Goal: Contribute content: Contribute content

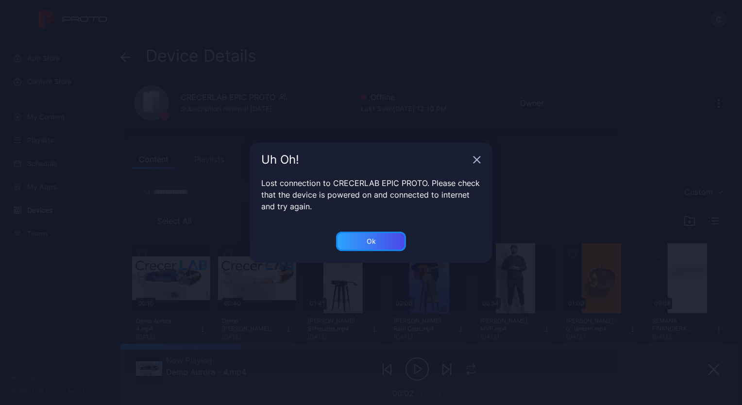
scroll to position [131, 0]
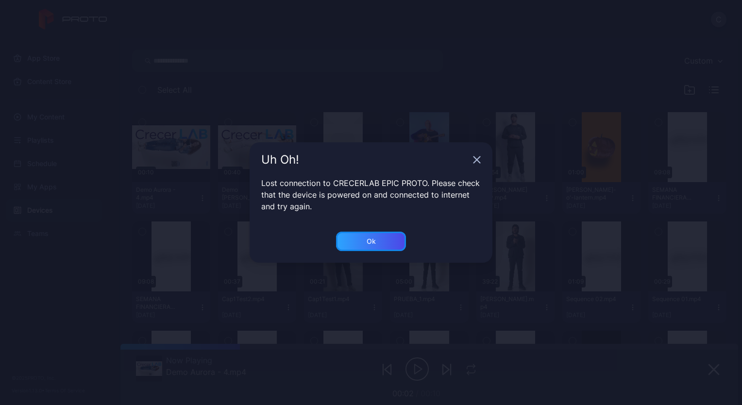
click at [371, 236] on div "Ok" at bounding box center [371, 241] width 70 height 19
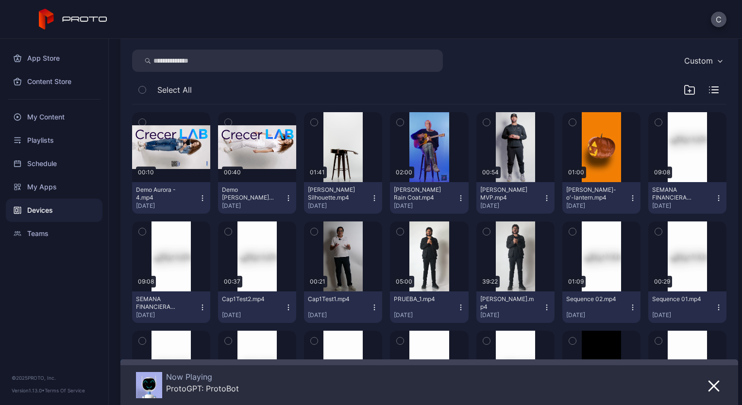
click at [49, 213] on div "Devices" at bounding box center [54, 210] width 97 height 23
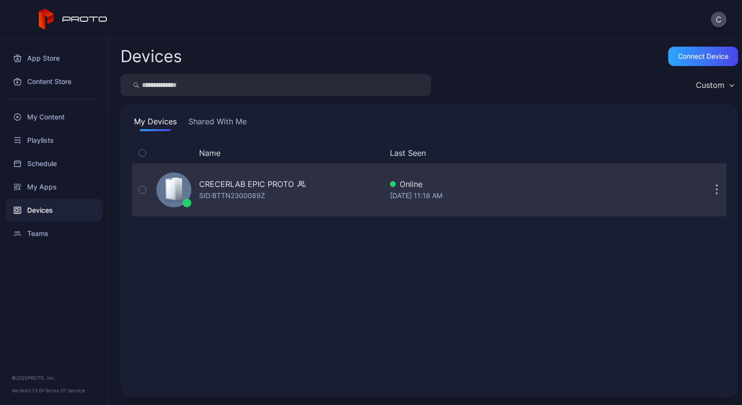
click at [219, 190] on div "SID: BTTN2300089Z" at bounding box center [232, 196] width 66 height 12
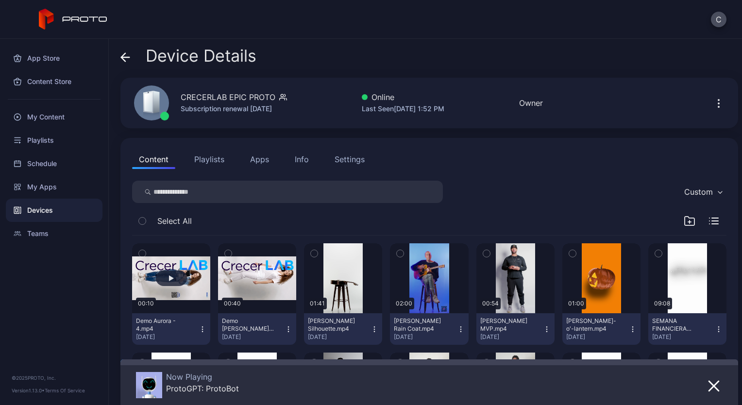
click at [187, 273] on button "button" at bounding box center [171, 278] width 78 height 70
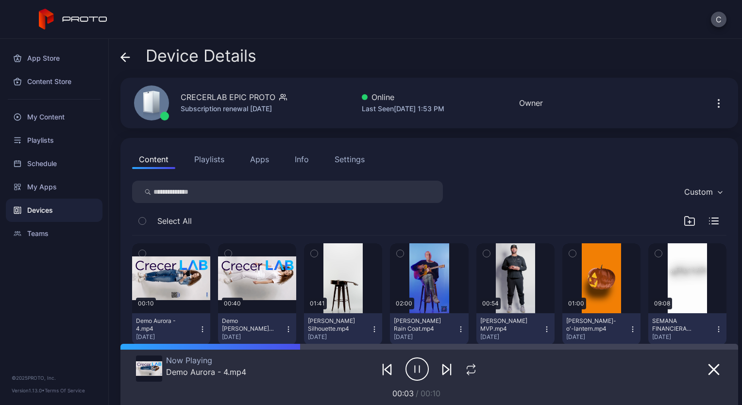
click at [412, 375] on icon "button" at bounding box center [416, 369] width 23 height 24
click at [54, 119] on div "My Content" at bounding box center [54, 116] width 97 height 23
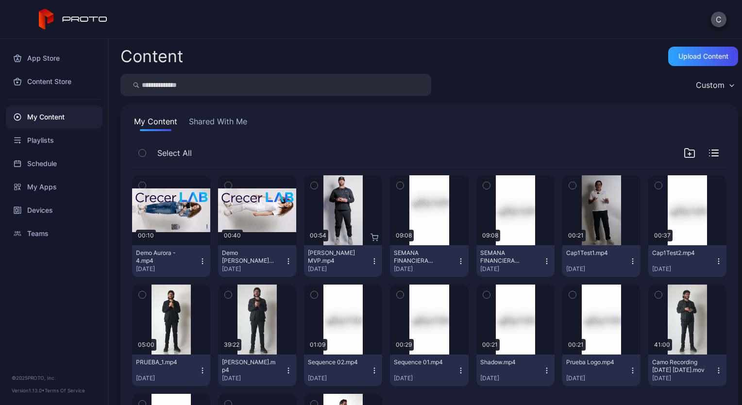
click at [56, 112] on div "My Content" at bounding box center [54, 116] width 97 height 23
click at [56, 114] on div "My Content" at bounding box center [54, 116] width 97 height 23
click at [47, 207] on div "Devices" at bounding box center [54, 210] width 97 height 23
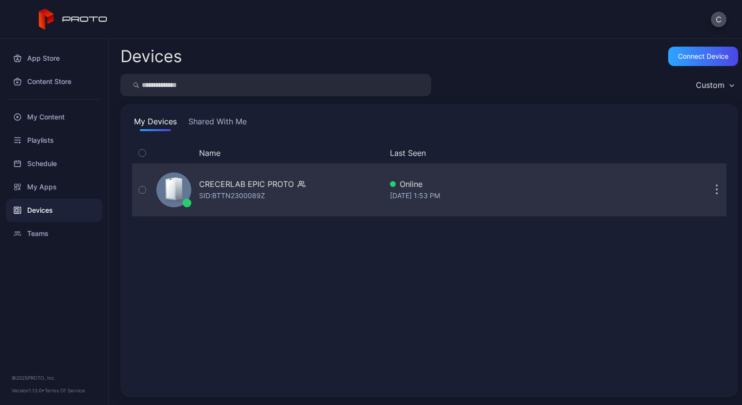
click at [238, 189] on div "CRECERLAB EPIC PROTO" at bounding box center [246, 184] width 95 height 12
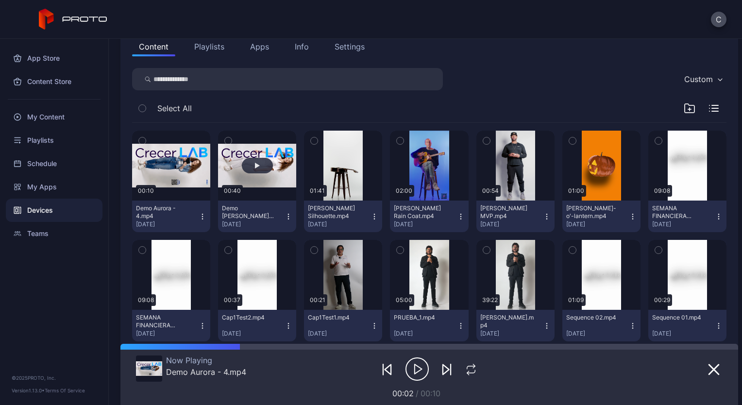
scroll to position [116, 0]
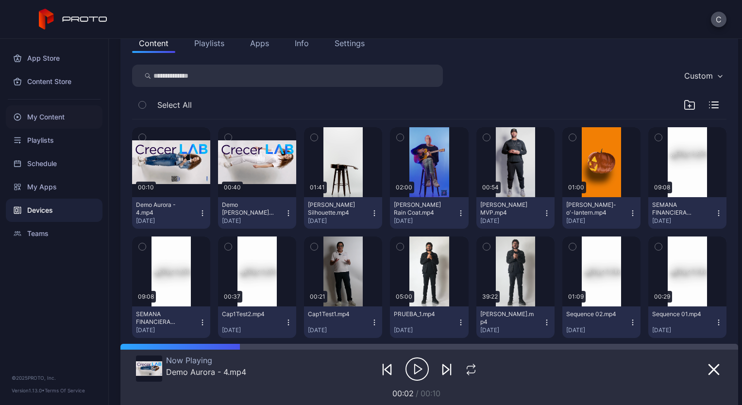
click at [63, 111] on div "My Content" at bounding box center [54, 116] width 97 height 23
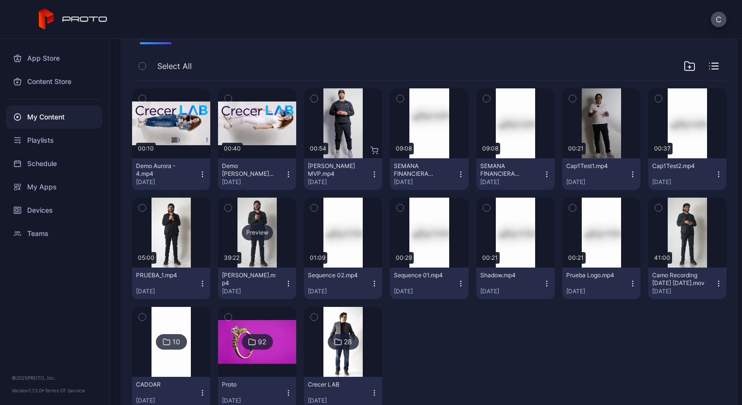
scroll to position [117, 0]
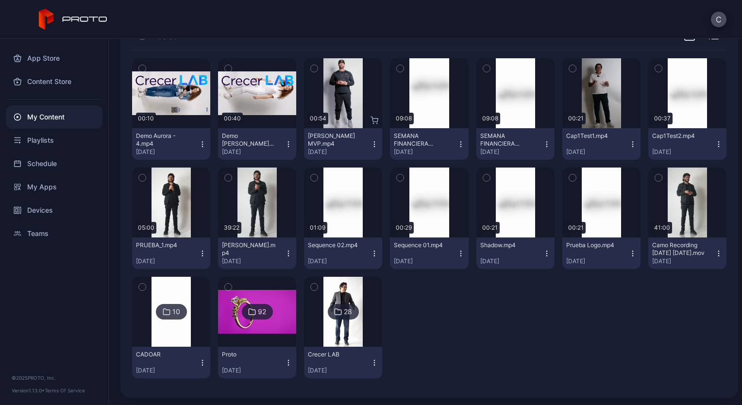
click at [497, 324] on div "Preview 00:10 Demo Aurora - 4.mp4 Aug 26, 2025 Preview 00:40 Demo Aurora doctor…" at bounding box center [429, 218] width 594 height 336
click at [443, 328] on div at bounding box center [429, 327] width 78 height 101
click at [65, 118] on div "My Content" at bounding box center [54, 116] width 97 height 23
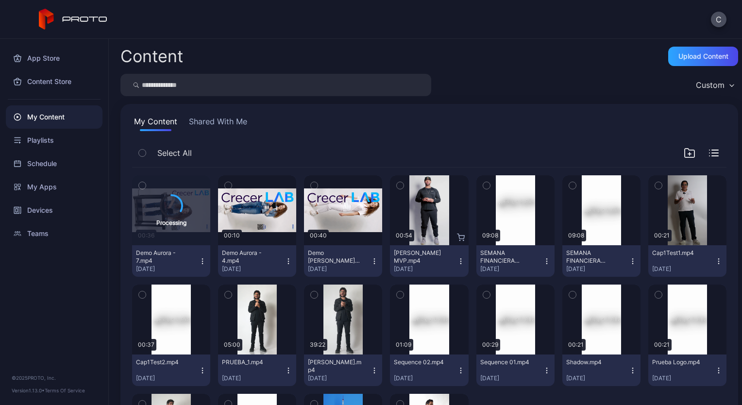
click at [203, 261] on icon "button" at bounding box center [203, 261] width 8 height 8
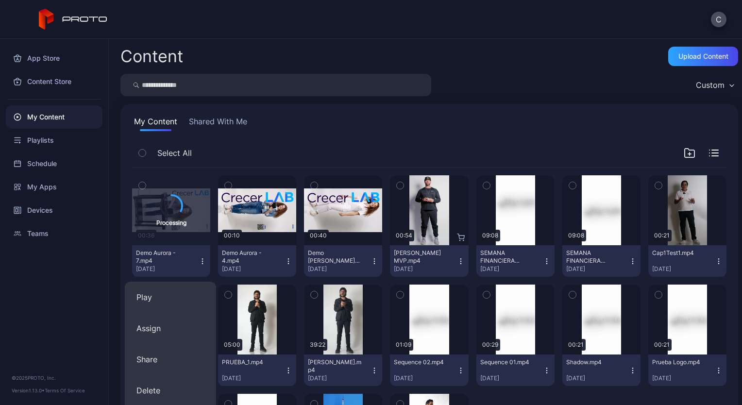
click at [314, 155] on div "Select All" at bounding box center [429, 155] width 594 height 25
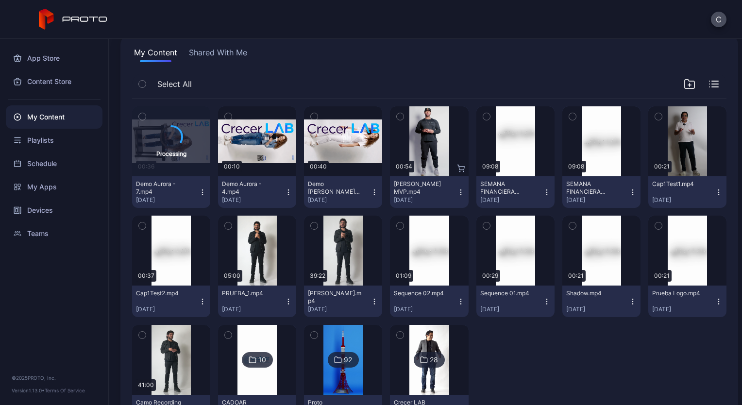
scroll to position [69, 0]
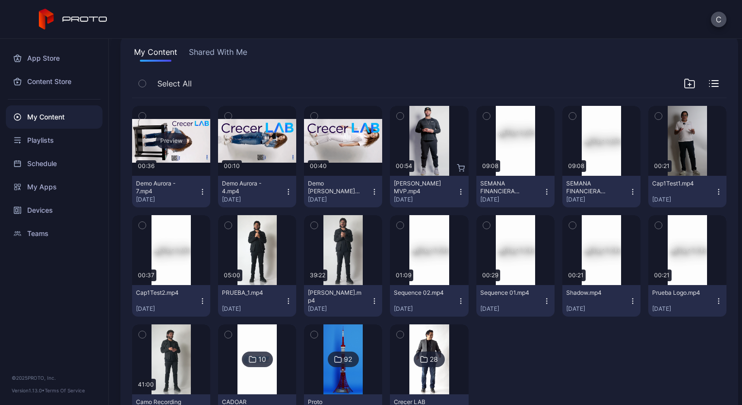
click at [173, 139] on div "Preview" at bounding box center [171, 141] width 31 height 16
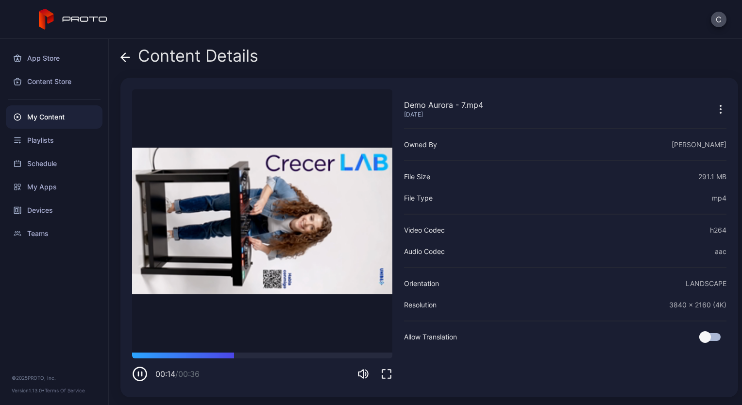
click at [720, 109] on icon "button" at bounding box center [720, 109] width 1 height 1
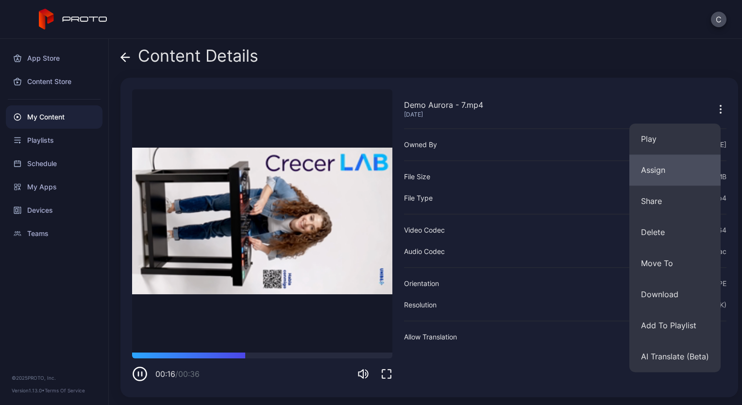
click at [666, 169] on button "Assign" at bounding box center [674, 169] width 91 height 31
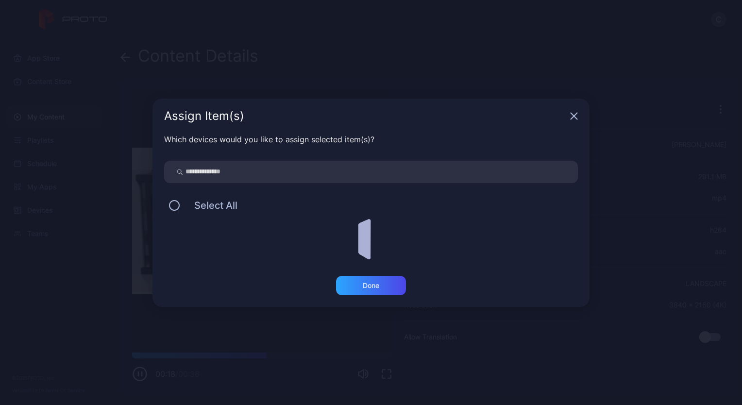
click at [199, 211] on div "Select All" at bounding box center [371, 205] width 414 height 20
click at [187, 205] on span "Select All" at bounding box center [211, 206] width 53 height 12
click at [177, 205] on button at bounding box center [174, 205] width 11 height 11
click at [365, 286] on div "Done" at bounding box center [371, 286] width 17 height 8
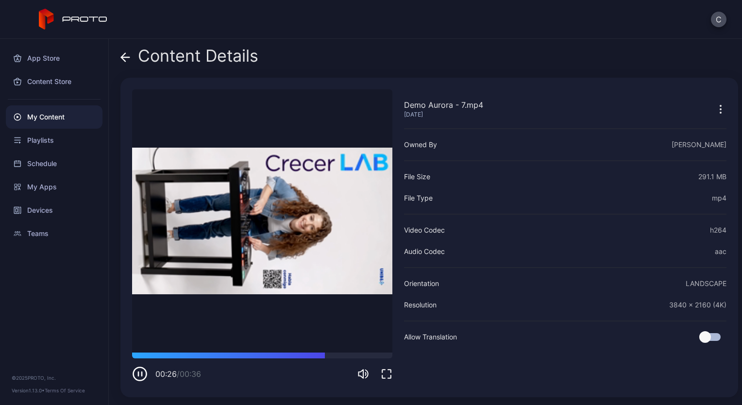
click at [141, 370] on icon "button" at bounding box center [140, 374] width 16 height 16
click at [31, 207] on div "Devices" at bounding box center [54, 210] width 97 height 23
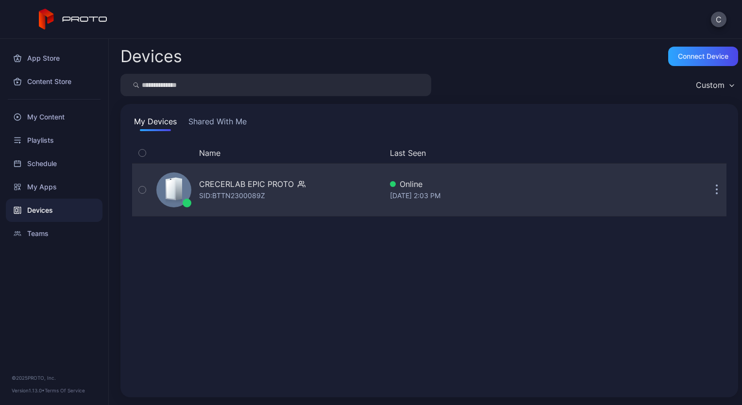
click at [231, 190] on div "SID: BTTN2300089Z" at bounding box center [232, 196] width 66 height 12
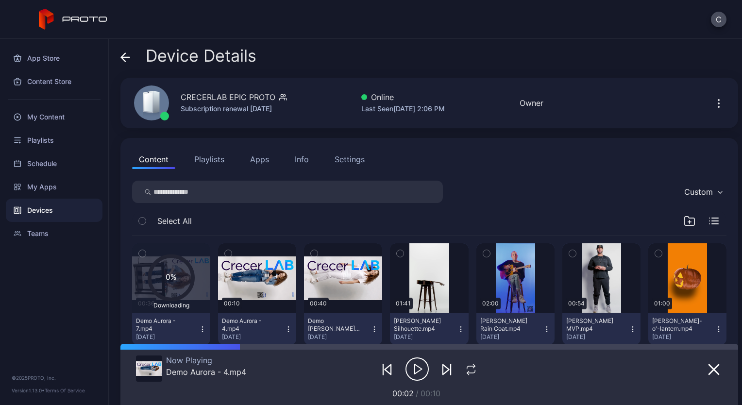
click at [200, 286] on div "0% Downloading" at bounding box center [171, 278] width 78 height 70
click at [186, 273] on icon at bounding box center [171, 277] width 43 height 43
click at [54, 112] on div "My Content" at bounding box center [54, 116] width 97 height 23
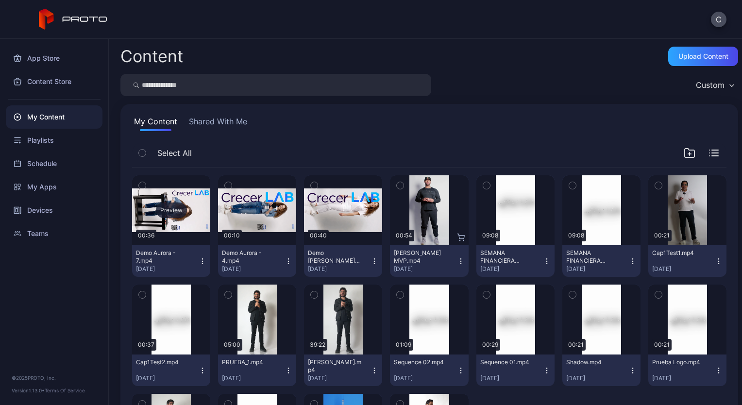
click at [200, 217] on div "Preview" at bounding box center [171, 210] width 78 height 70
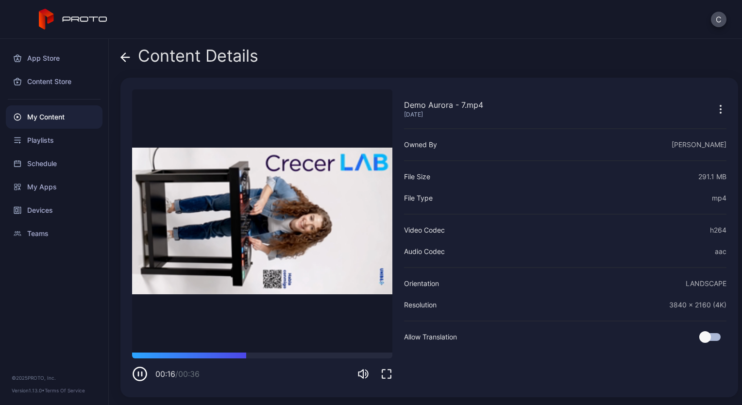
click at [386, 374] on icon "button" at bounding box center [387, 374] width 12 height 12
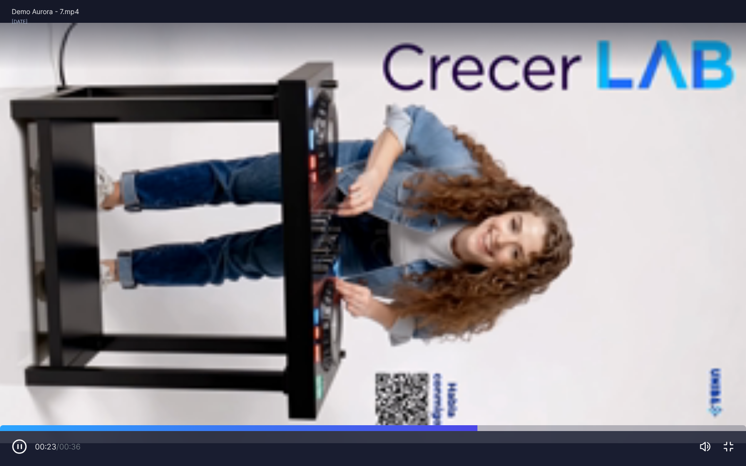
click at [14, 404] on icon "button" at bounding box center [20, 447] width 16 height 16
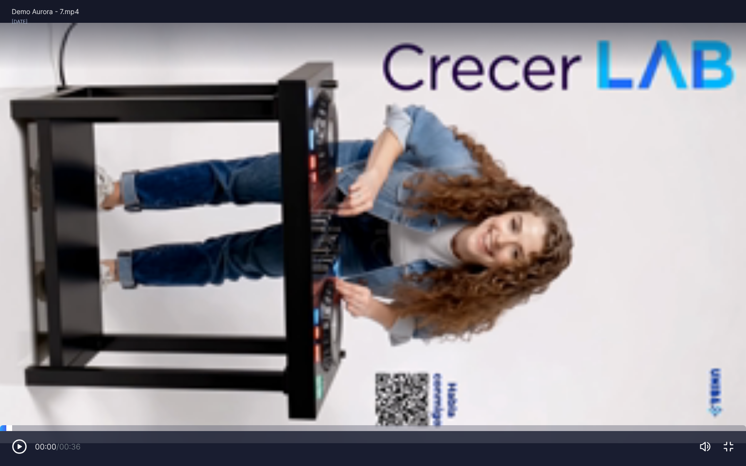
click at [9, 404] on div at bounding box center [373, 428] width 746 height 6
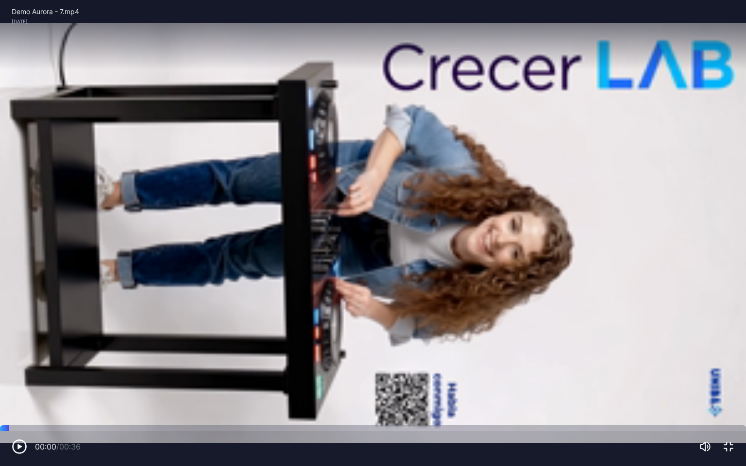
click at [18, 404] on icon "button" at bounding box center [19, 446] width 4 height 5
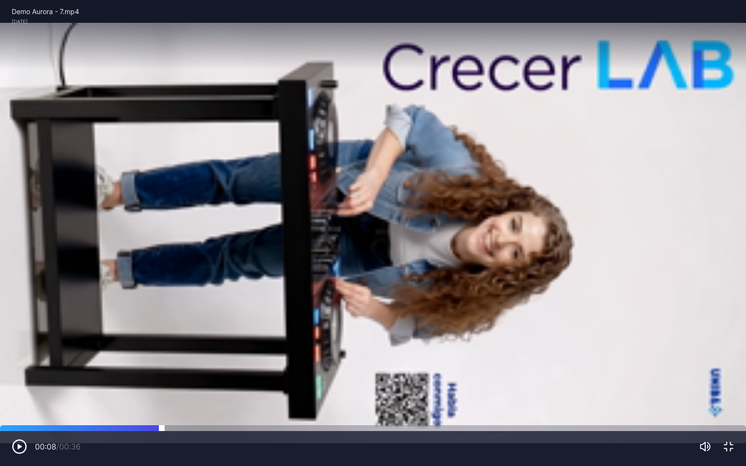
click at [162, 404] on div at bounding box center [373, 428] width 746 height 6
click at [76, 404] on div at bounding box center [373, 428] width 746 height 6
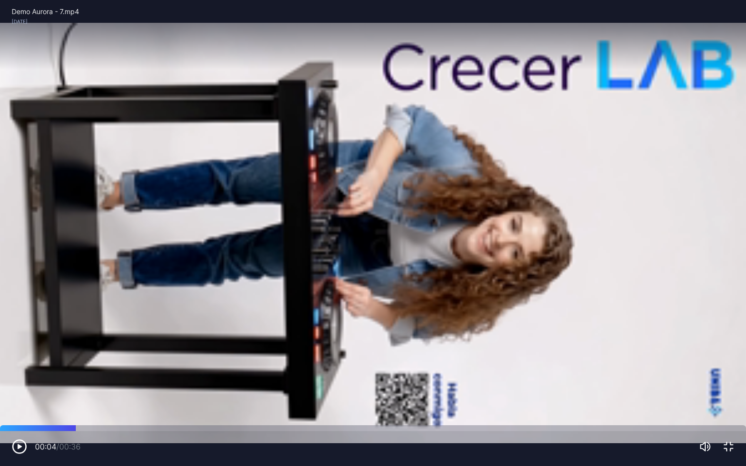
click at [728, 404] on icon "button" at bounding box center [729, 447] width 12 height 12
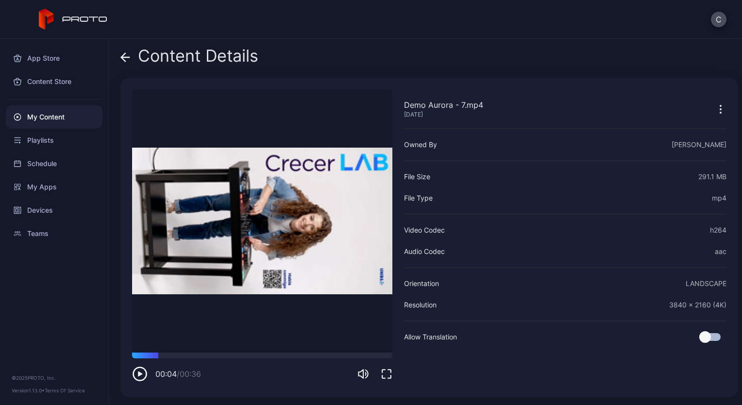
click at [125, 53] on icon at bounding box center [123, 57] width 4 height 8
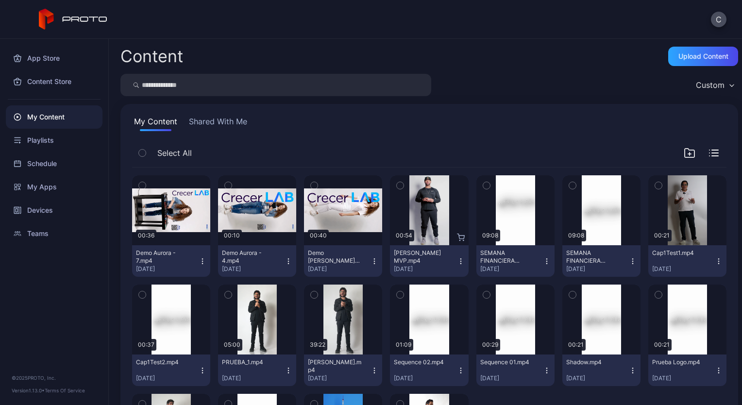
click at [70, 118] on div "My Content" at bounding box center [54, 116] width 97 height 23
click at [47, 208] on div "Devices" at bounding box center [54, 210] width 97 height 23
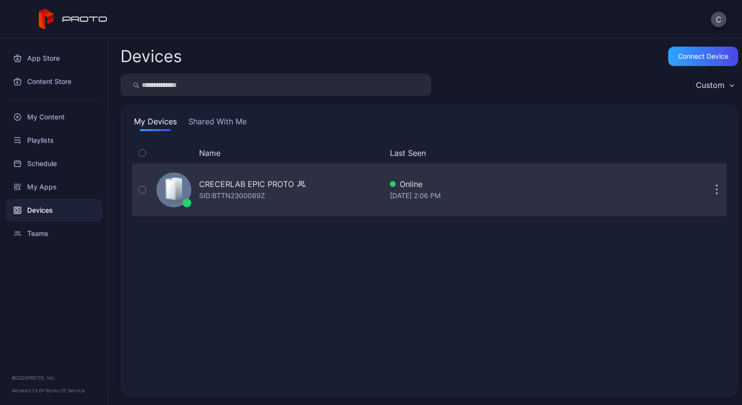
click at [235, 192] on div "SID: BTTN2300089Z" at bounding box center [232, 196] width 66 height 12
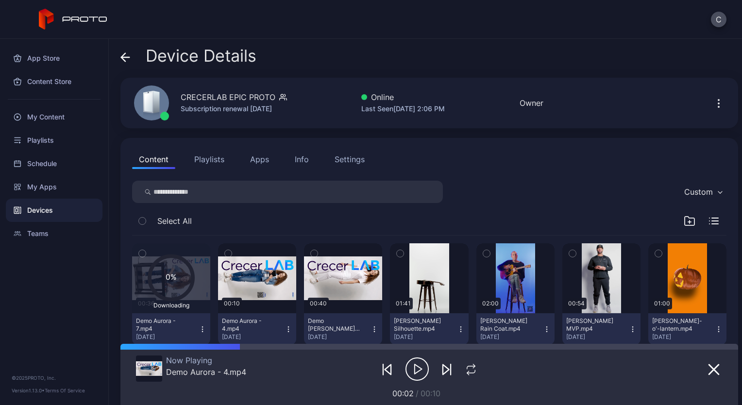
click at [200, 331] on icon "button" at bounding box center [203, 329] width 8 height 8
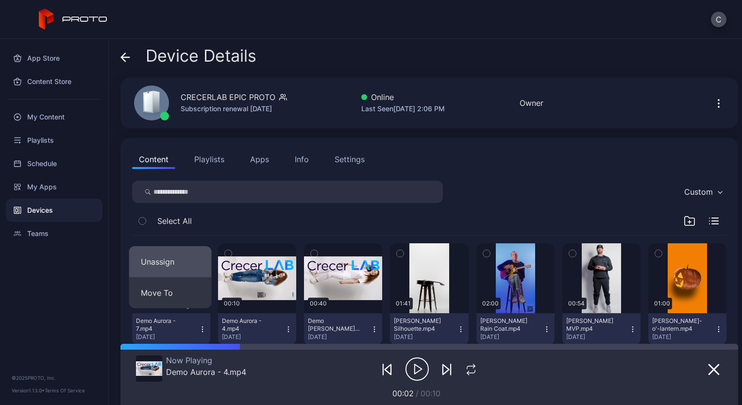
click at [156, 260] on button "Unassign" at bounding box center [170, 261] width 83 height 31
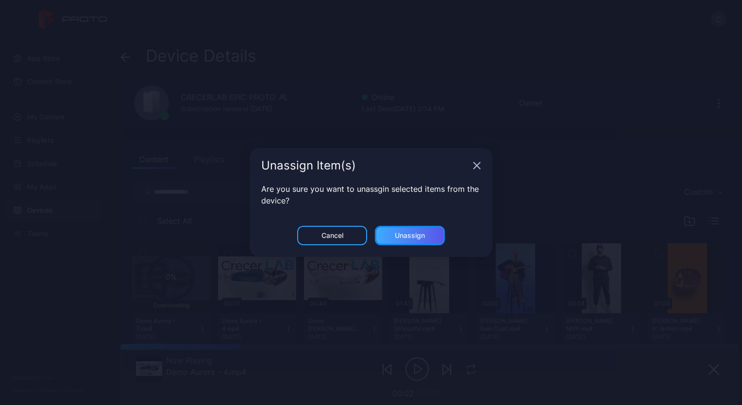
click at [395, 236] on div "Unassign" at bounding box center [410, 236] width 30 height 8
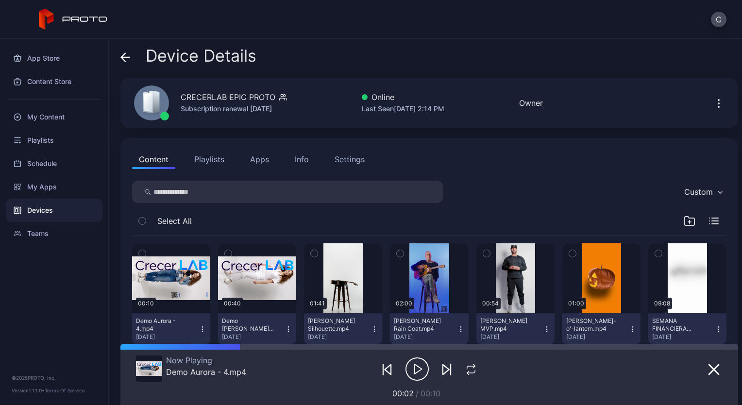
click at [68, 208] on div "Devices" at bounding box center [54, 210] width 97 height 23
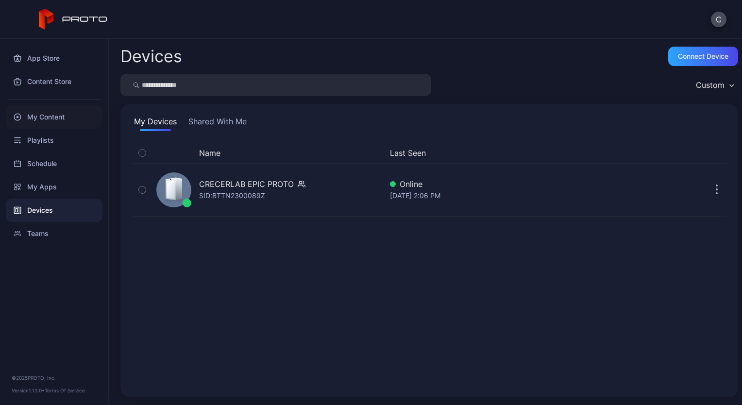
click at [48, 113] on div "My Content" at bounding box center [54, 116] width 97 height 23
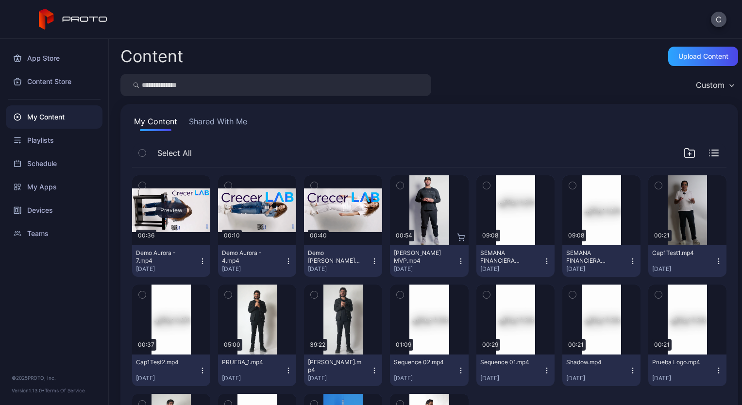
click at [172, 211] on div "Preview" at bounding box center [171, 210] width 31 height 16
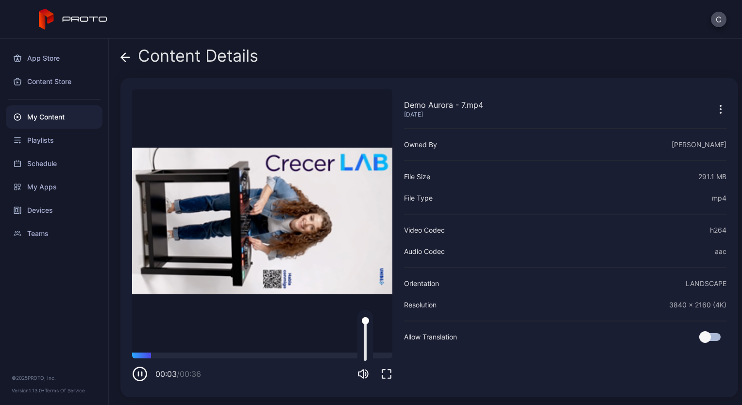
click at [361, 376] on icon "button" at bounding box center [361, 374] width 5 height 9
click at [282, 355] on div at bounding box center [262, 356] width 260 height 6
click at [266, 356] on div at bounding box center [262, 356] width 260 height 6
click at [250, 355] on div at bounding box center [262, 356] width 260 height 6
click at [236, 355] on div at bounding box center [262, 356] width 260 height 6
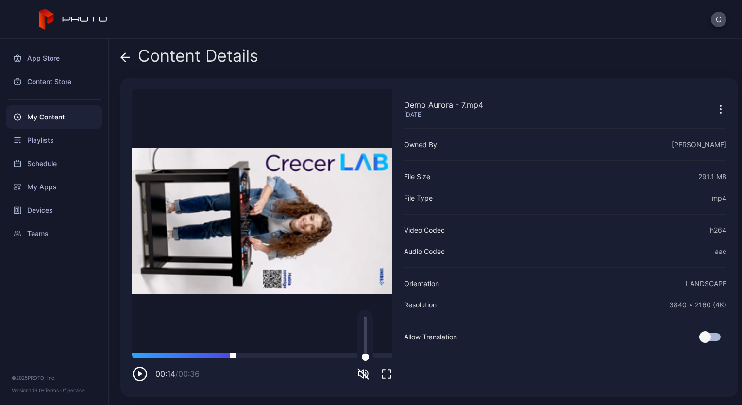
click at [233, 355] on div at bounding box center [262, 356] width 260 height 6
click at [77, 270] on div "App Store Content Store My Content Playlists Schedule My Apps Devices Teams © 2…" at bounding box center [54, 222] width 109 height 366
click at [48, 210] on div "Devices" at bounding box center [54, 210] width 97 height 23
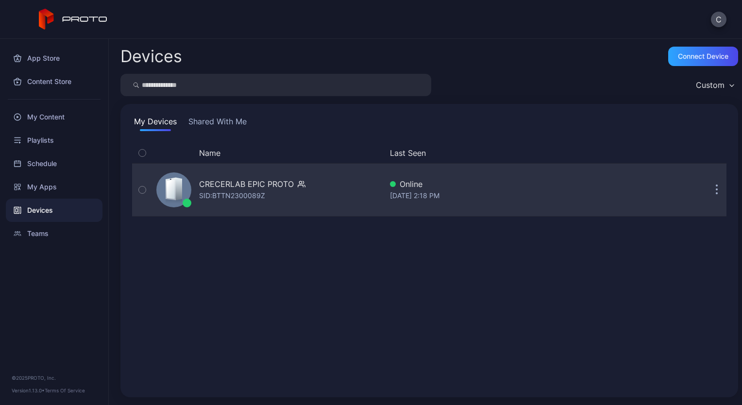
click at [193, 200] on div "CRECERLAB EPIC PROTO SID: BTTN2300089Z" at bounding box center [267, 190] width 230 height 49
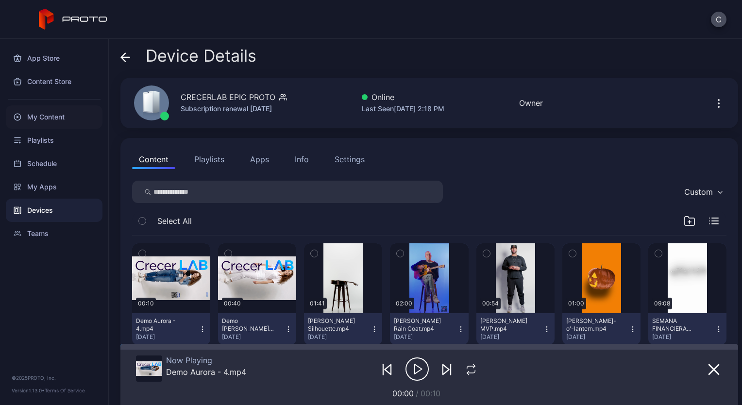
click at [60, 123] on div "My Content" at bounding box center [54, 116] width 97 height 23
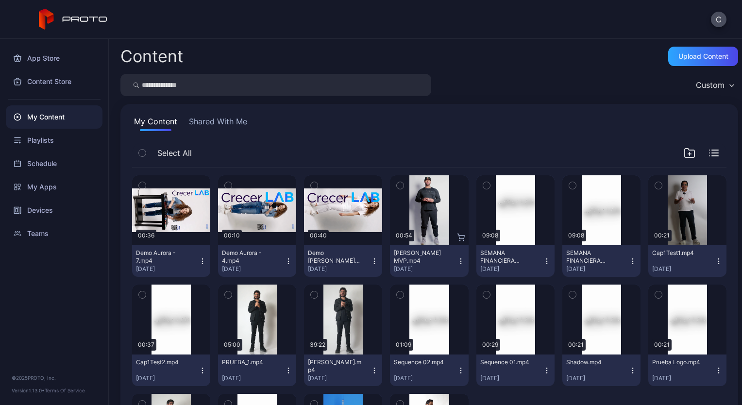
click at [204, 258] on icon "button" at bounding box center [203, 261] width 8 height 8
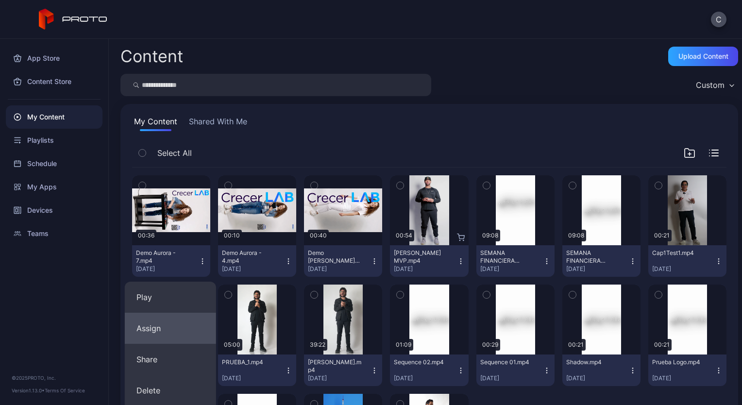
click at [159, 322] on button "Assign" at bounding box center [170, 328] width 91 height 31
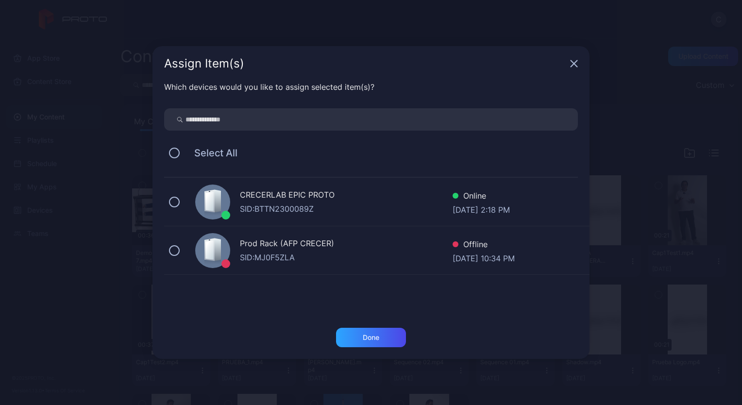
click at [260, 202] on div "CRECERLAB EPIC PROTO" at bounding box center [346, 196] width 213 height 14
click at [379, 338] on div "Done" at bounding box center [371, 338] width 17 height 8
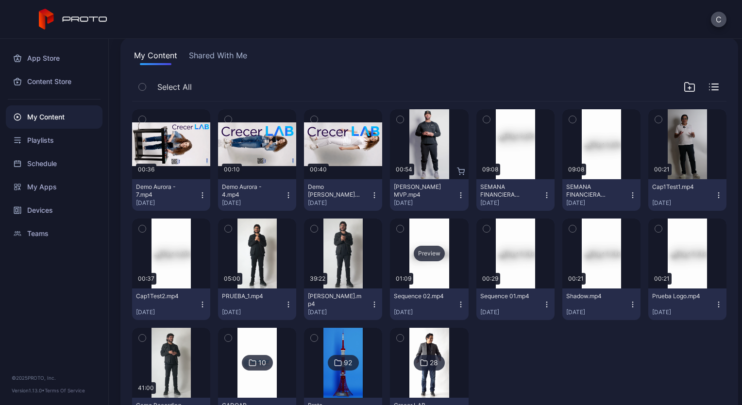
scroll to position [117, 0]
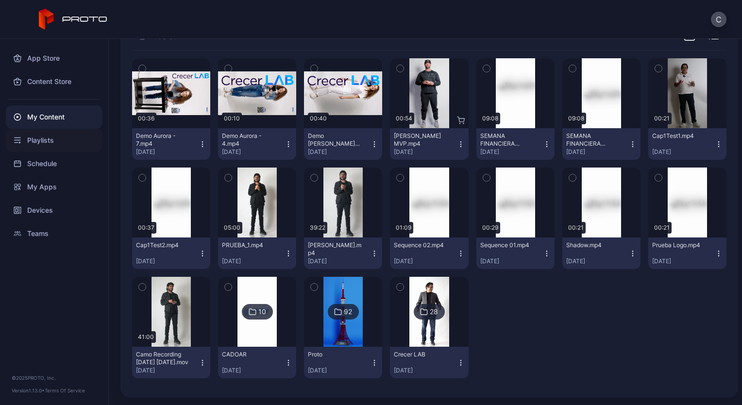
click at [48, 144] on div "Playlists" at bounding box center [54, 140] width 97 height 23
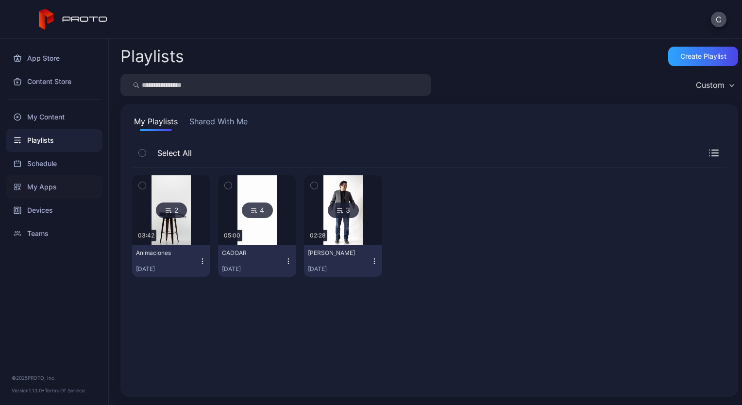
click at [42, 185] on div "My Apps" at bounding box center [54, 186] width 97 height 23
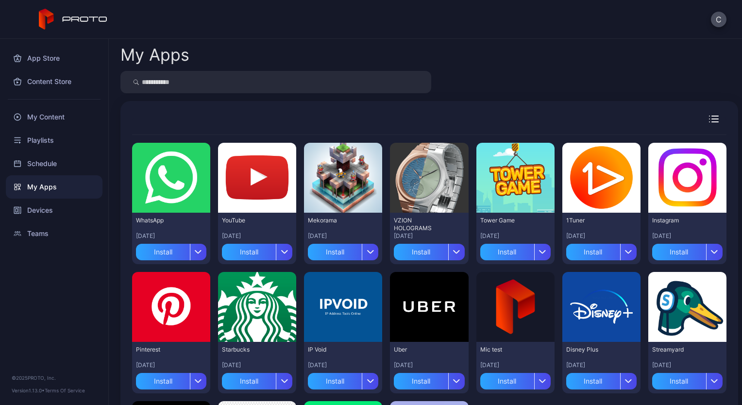
scroll to position [144, 0]
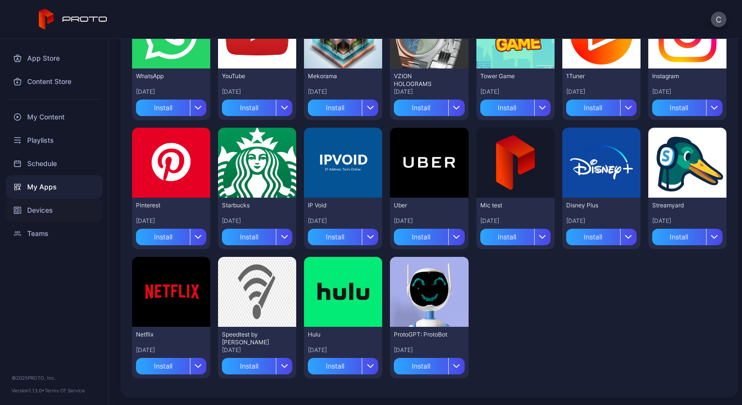
click at [48, 202] on div "Devices" at bounding box center [54, 210] width 97 height 23
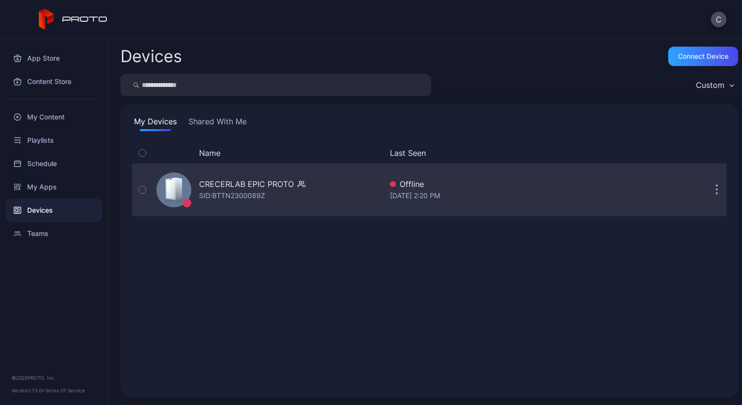
click at [260, 197] on div "SID: BTTN2300089Z" at bounding box center [232, 196] width 66 height 12
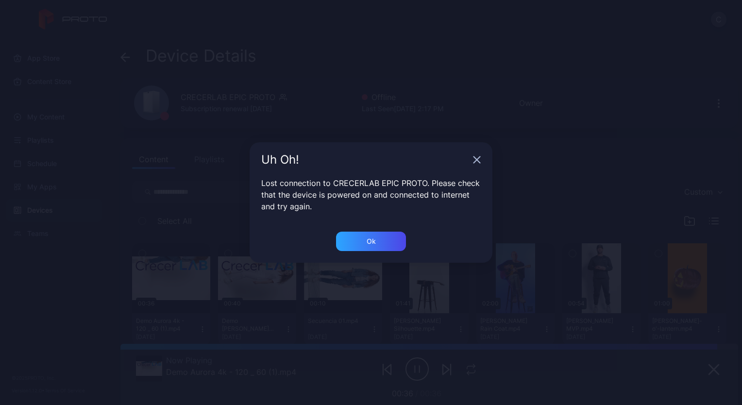
click at [478, 160] on icon "button" at bounding box center [477, 160] width 8 height 8
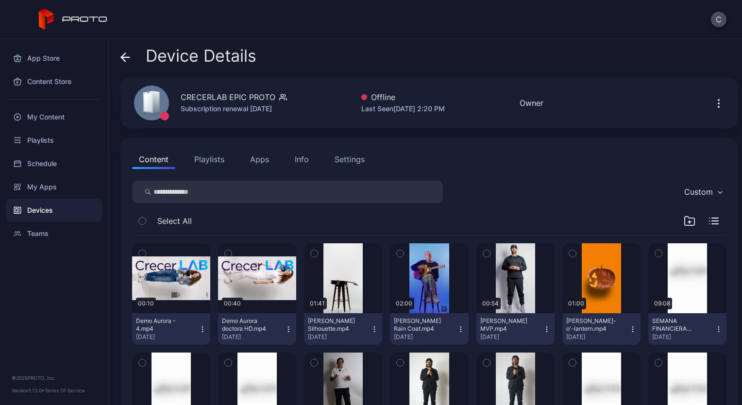
click at [211, 109] on div "Subscription renewal [DATE]" at bounding box center [234, 109] width 106 height 12
click at [67, 116] on div "My Content" at bounding box center [54, 116] width 97 height 23
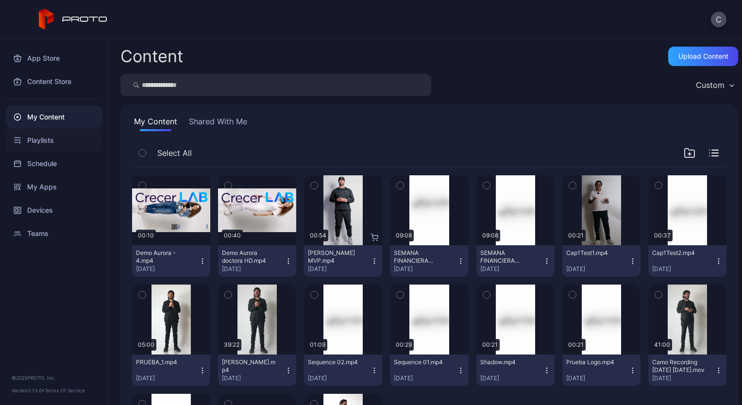
click at [48, 135] on div "Playlists" at bounding box center [54, 140] width 97 height 23
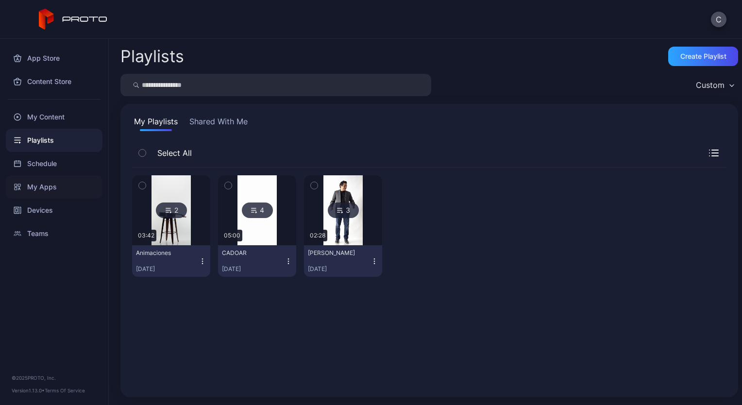
click at [47, 185] on div "My Apps" at bounding box center [54, 186] width 97 height 23
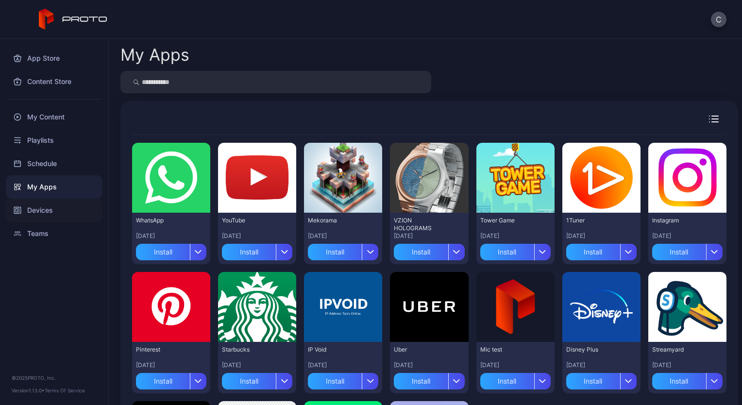
click at [43, 207] on div "Devices" at bounding box center [54, 210] width 97 height 23
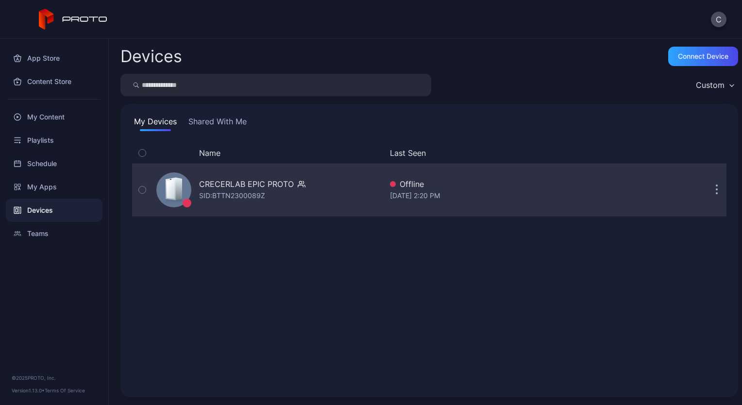
click at [707, 191] on button "button" at bounding box center [716, 189] width 19 height 19
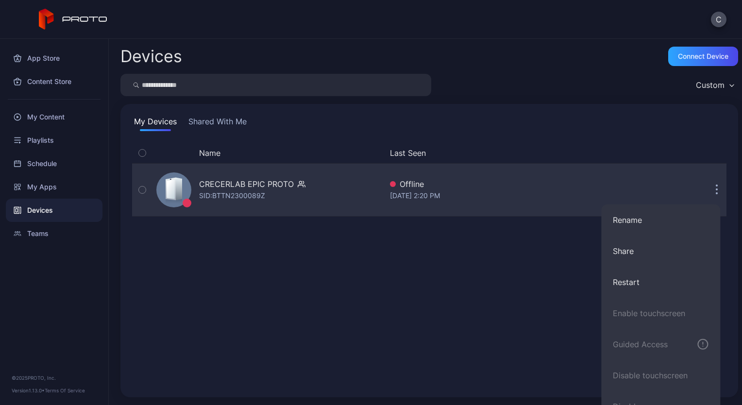
click at [707, 191] on button "button" at bounding box center [716, 189] width 19 height 19
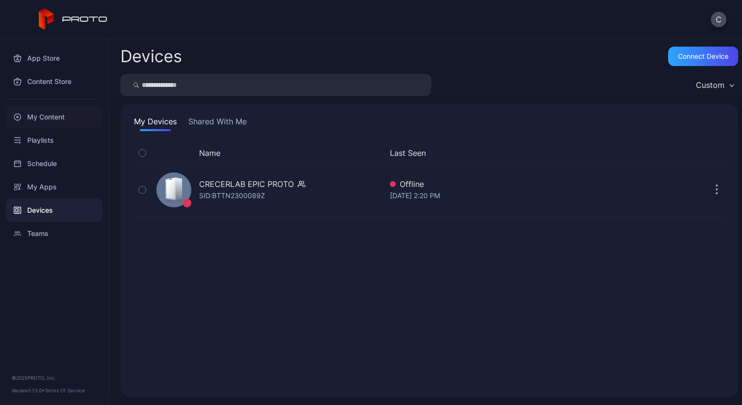
click at [49, 118] on div "My Content" at bounding box center [54, 116] width 97 height 23
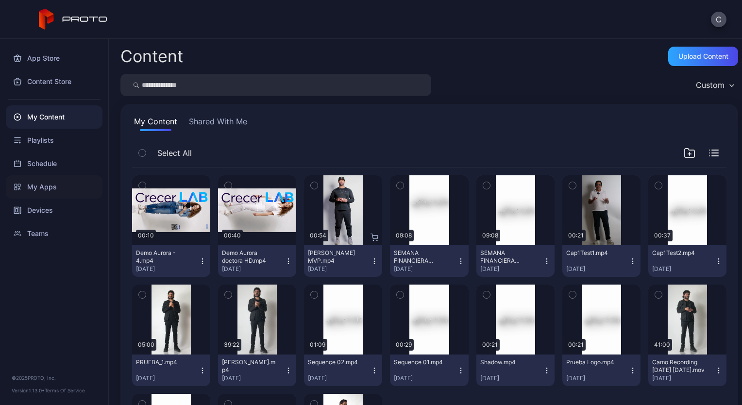
click at [46, 186] on div "My Apps" at bounding box center [54, 186] width 97 height 23
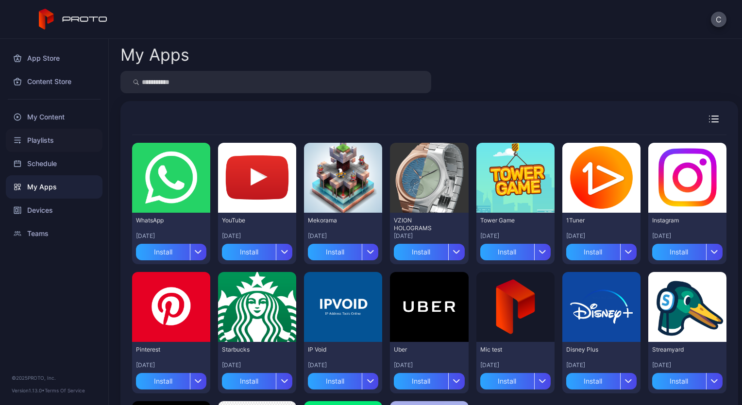
click at [35, 137] on div "Playlists" at bounding box center [54, 140] width 97 height 23
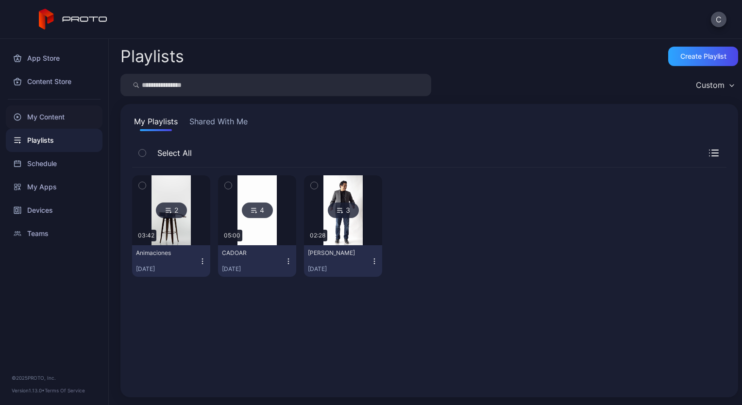
click at [49, 118] on div "My Content" at bounding box center [54, 116] width 97 height 23
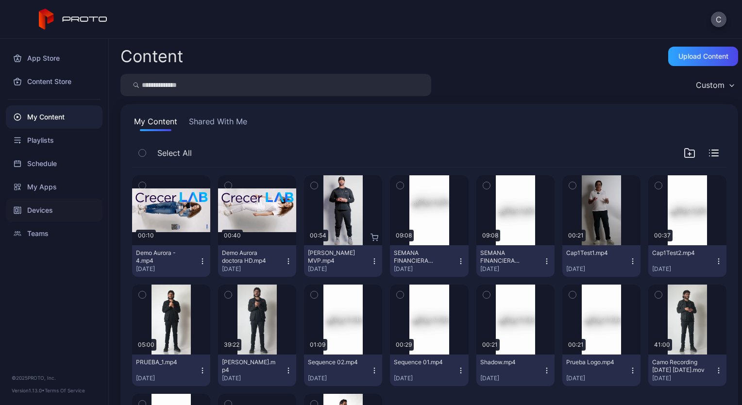
click at [45, 208] on div "Devices" at bounding box center [54, 210] width 97 height 23
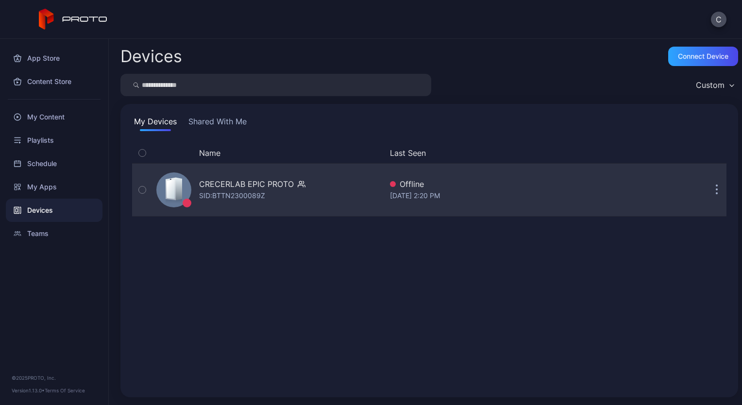
click at [417, 191] on div "Aug 26, 2025 at 2:20 PM" at bounding box center [497, 196] width 214 height 12
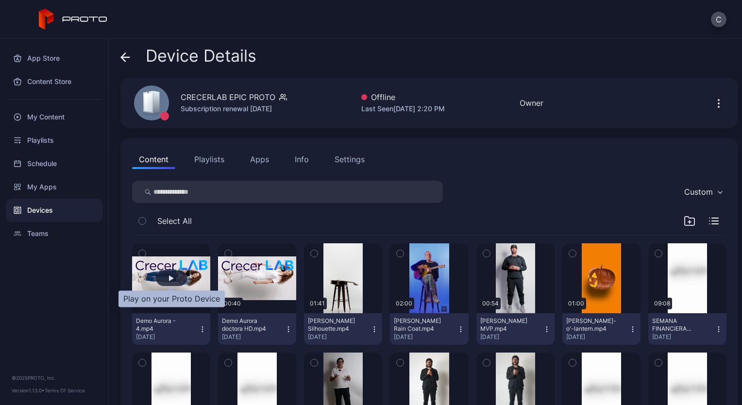
click at [169, 277] on div "button" at bounding box center [171, 278] width 5 height 6
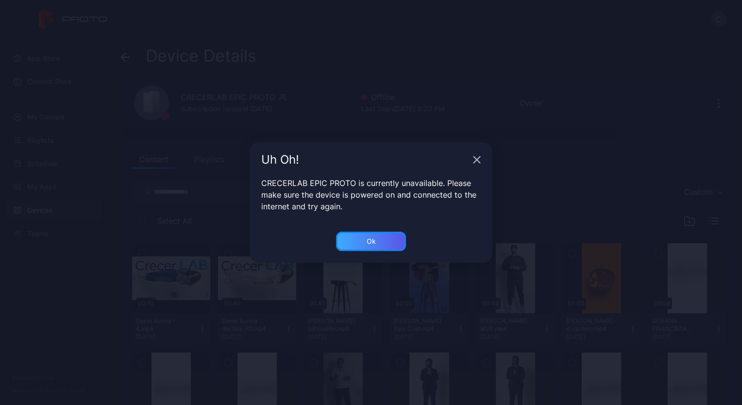
click at [369, 239] on div "Ok" at bounding box center [371, 241] width 9 height 8
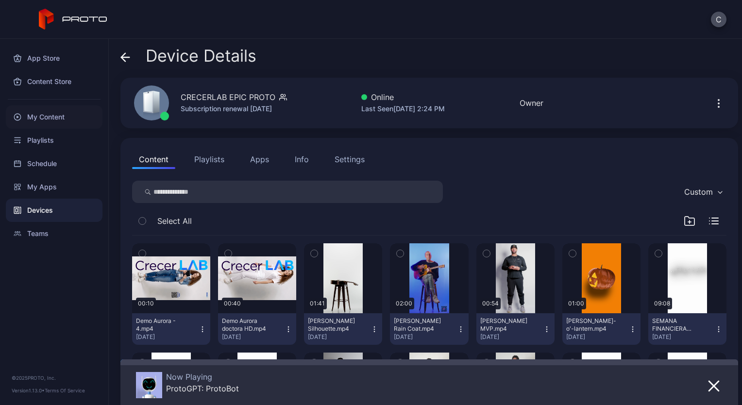
click at [64, 117] on div "My Content" at bounding box center [54, 116] width 97 height 23
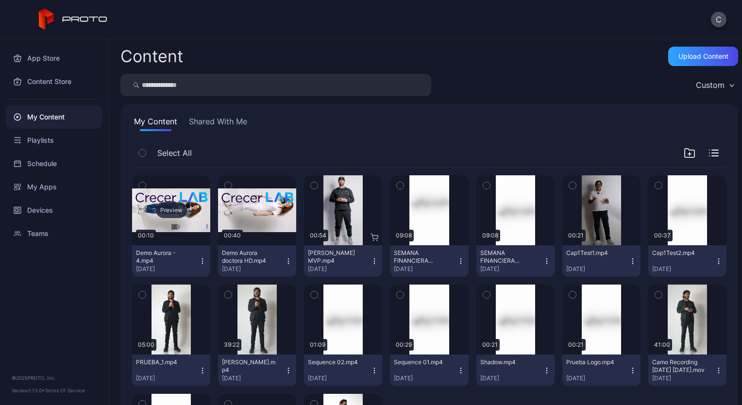
click at [173, 209] on div "Preview" at bounding box center [171, 210] width 31 height 16
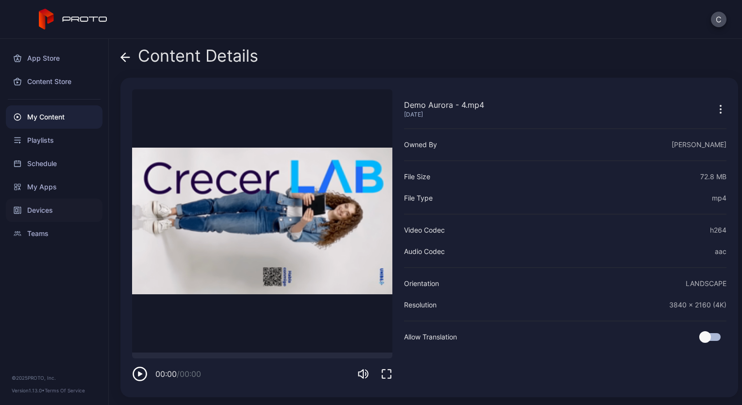
click at [46, 207] on div "Devices" at bounding box center [54, 210] width 97 height 23
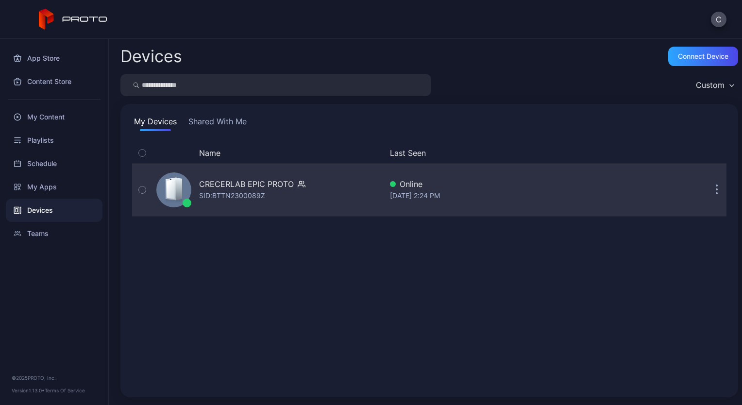
click at [214, 193] on div "SID: BTTN2300089Z" at bounding box center [232, 196] width 66 height 12
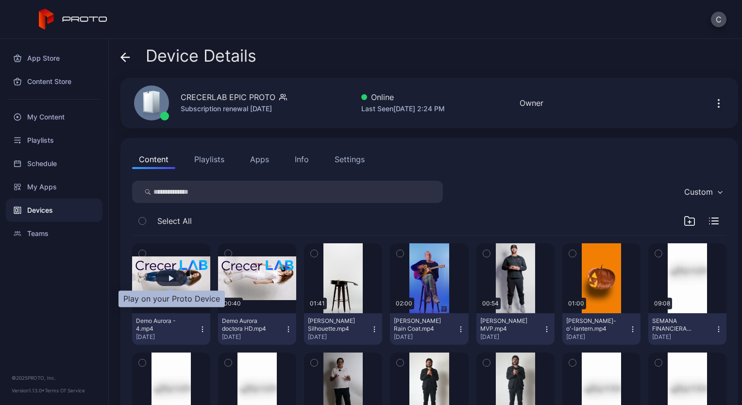
click at [173, 276] on div "button" at bounding box center [171, 278] width 31 height 16
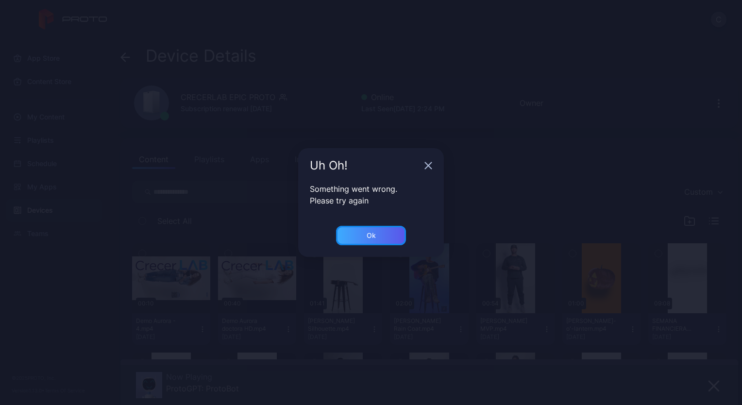
click at [370, 235] on div "Ok" at bounding box center [371, 236] width 9 height 8
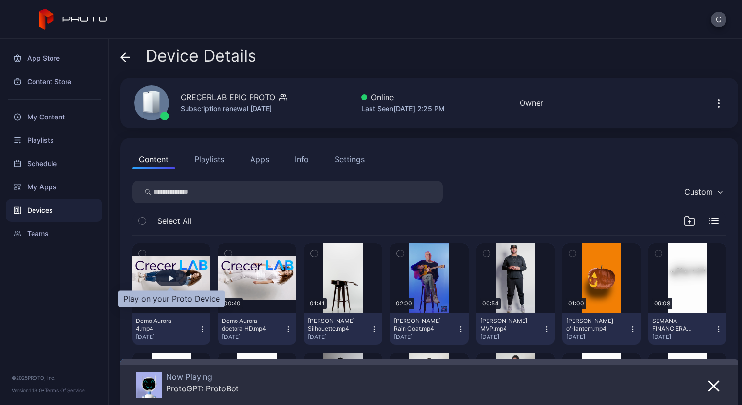
click at [170, 277] on div "button" at bounding box center [171, 278] width 5 height 6
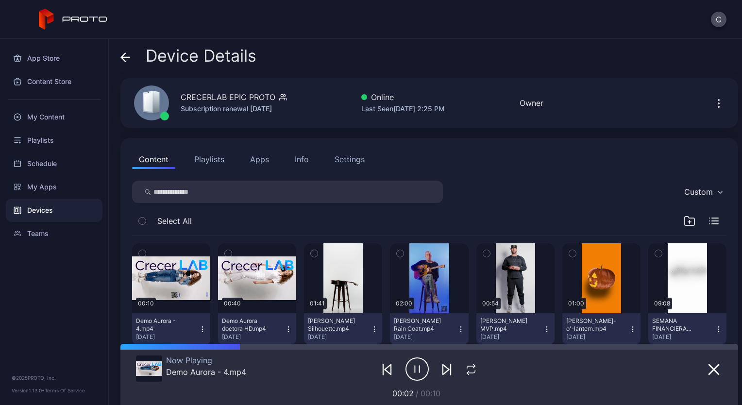
click at [420, 369] on icon "button" at bounding box center [420, 369] width 0 height 7
click at [413, 369] on icon "button" at bounding box center [416, 369] width 23 height 24
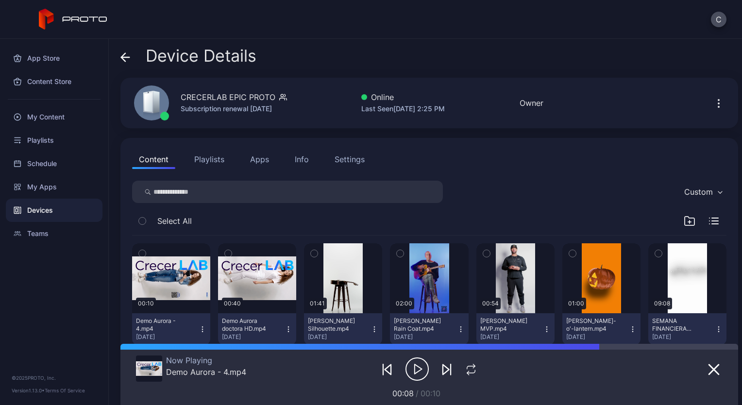
click at [413, 369] on icon "button" at bounding box center [416, 369] width 23 height 24
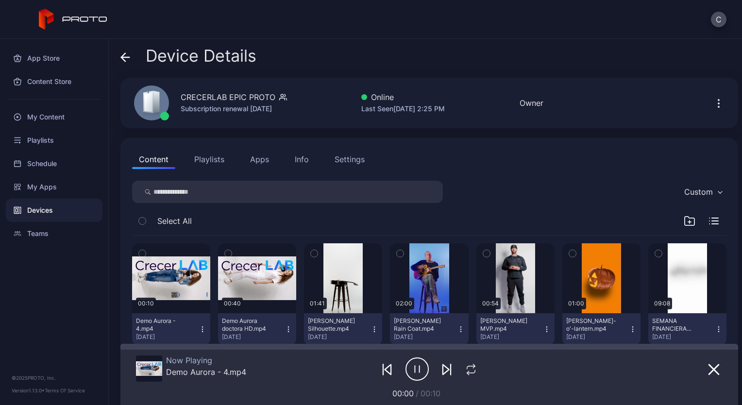
click at [420, 369] on icon "button" at bounding box center [420, 369] width 0 height 7
click at [413, 369] on icon "button" at bounding box center [416, 369] width 23 height 24
click at [420, 369] on icon "button" at bounding box center [420, 369] width 0 height 7
click at [61, 265] on div "App Store Content Store My Content Playlists Schedule My Apps Devices Teams © 2…" at bounding box center [54, 222] width 109 height 366
click at [50, 118] on div "My Content" at bounding box center [54, 116] width 97 height 23
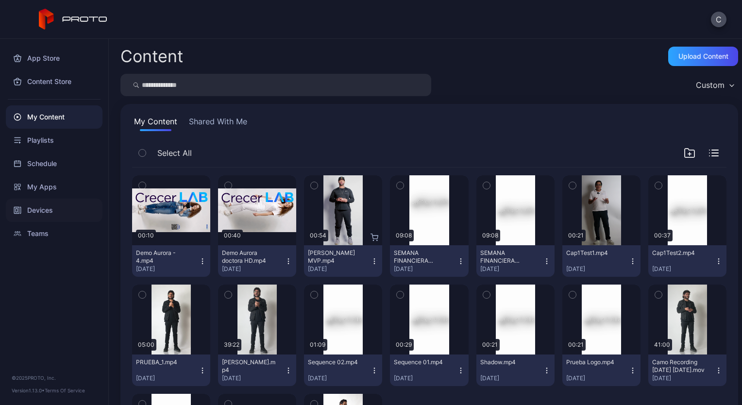
click at [41, 207] on div "Devices" at bounding box center [54, 210] width 97 height 23
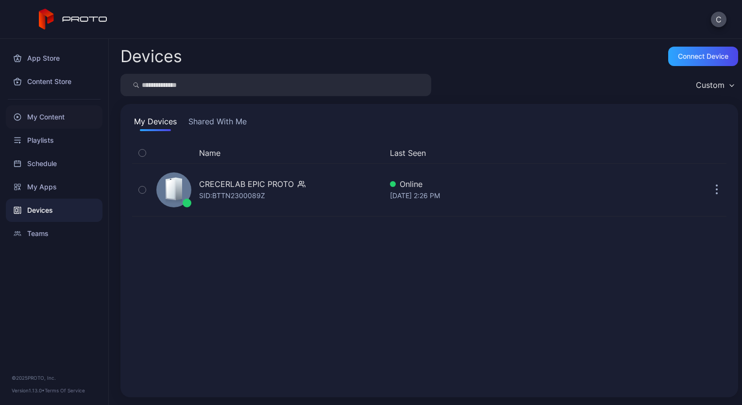
click at [66, 116] on div "My Content" at bounding box center [54, 116] width 97 height 23
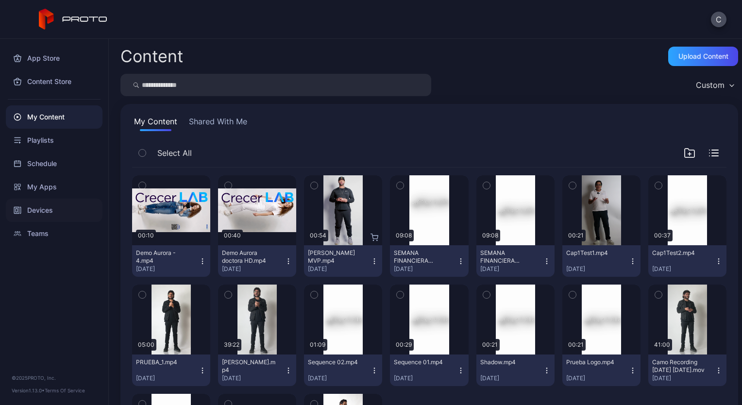
click at [38, 208] on div "Devices" at bounding box center [54, 210] width 97 height 23
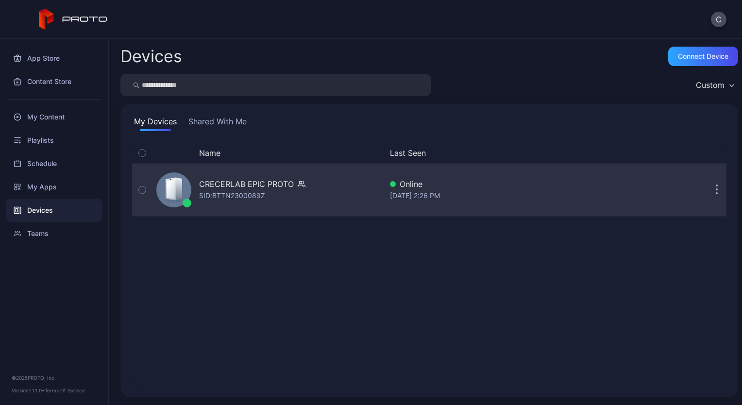
click at [218, 199] on div "SID: BTTN2300089Z" at bounding box center [232, 196] width 66 height 12
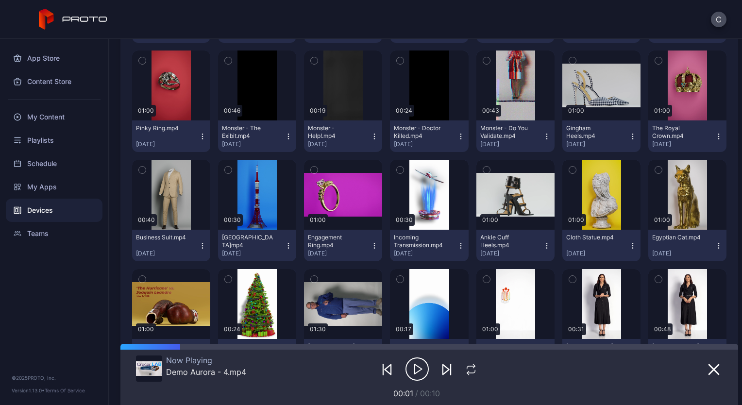
scroll to position [739, 0]
click at [58, 118] on div "My Content" at bounding box center [54, 116] width 97 height 23
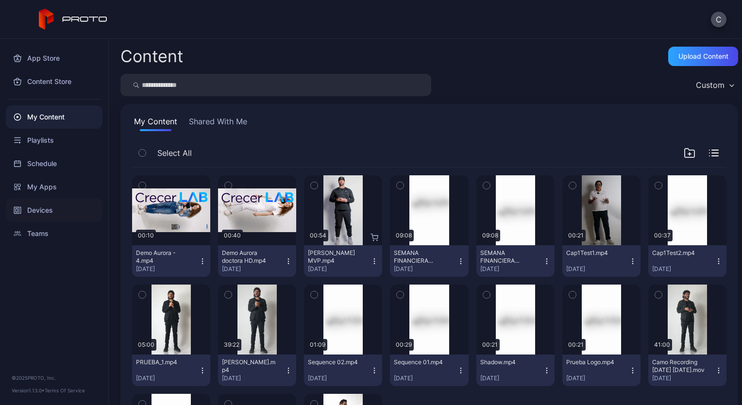
click at [47, 208] on div "Devices" at bounding box center [54, 210] width 97 height 23
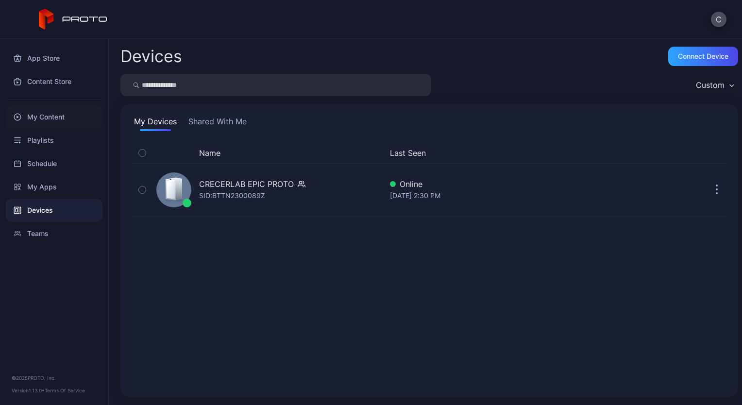
click at [50, 114] on div "My Content" at bounding box center [54, 116] width 97 height 23
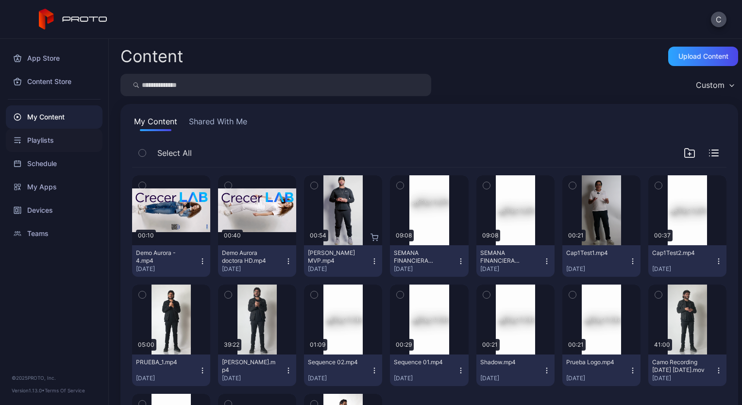
click at [53, 134] on div "Playlists" at bounding box center [54, 140] width 97 height 23
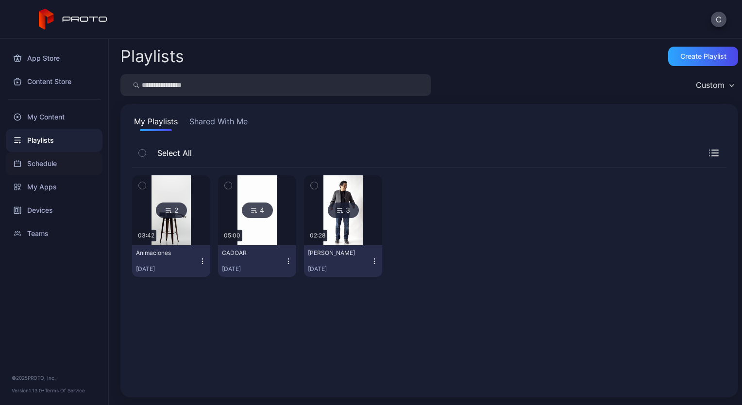
click at [39, 159] on div "Schedule" at bounding box center [54, 163] width 97 height 23
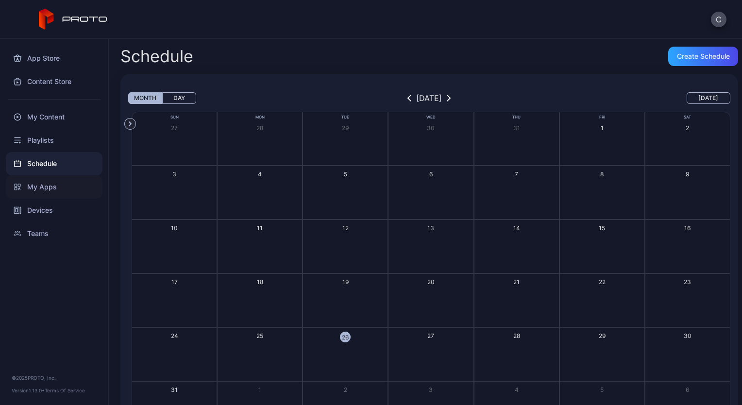
click at [25, 184] on div "My Apps" at bounding box center [54, 186] width 97 height 23
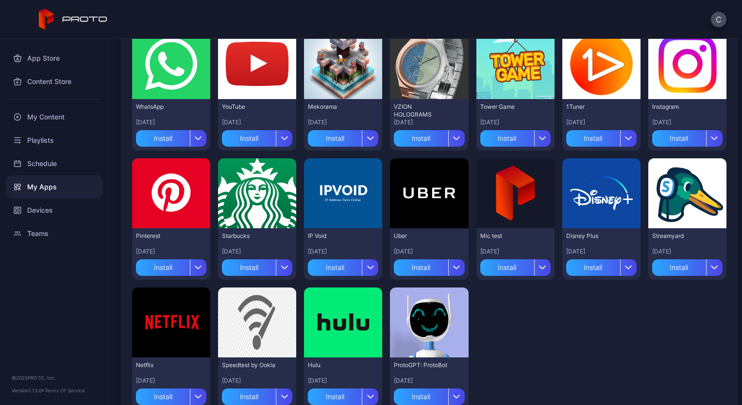
scroll to position [144, 0]
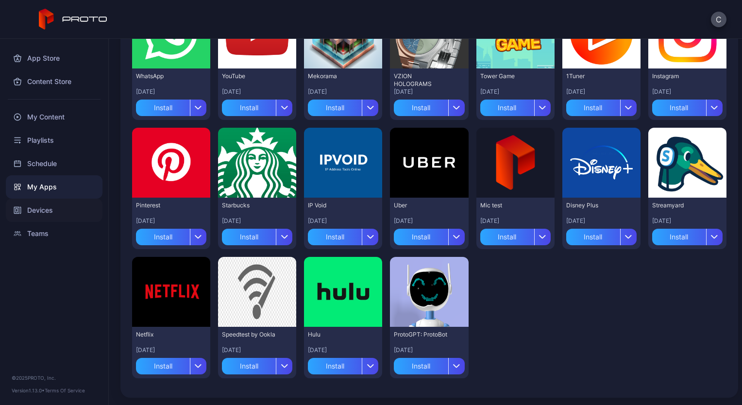
click at [44, 207] on div "Devices" at bounding box center [54, 210] width 97 height 23
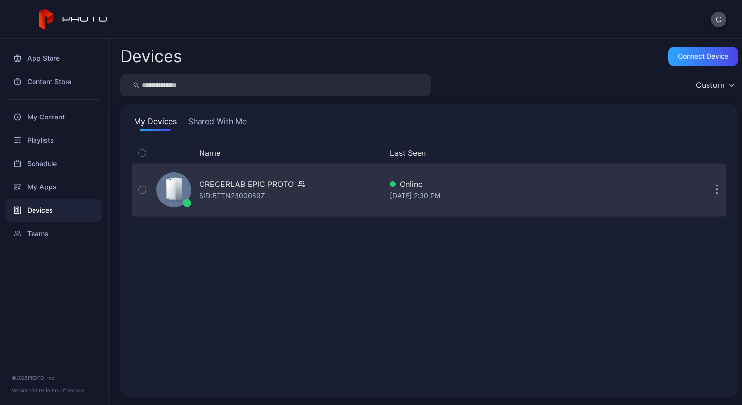
click at [222, 189] on div "CRECERLAB EPIC PROTO" at bounding box center [246, 184] width 95 height 12
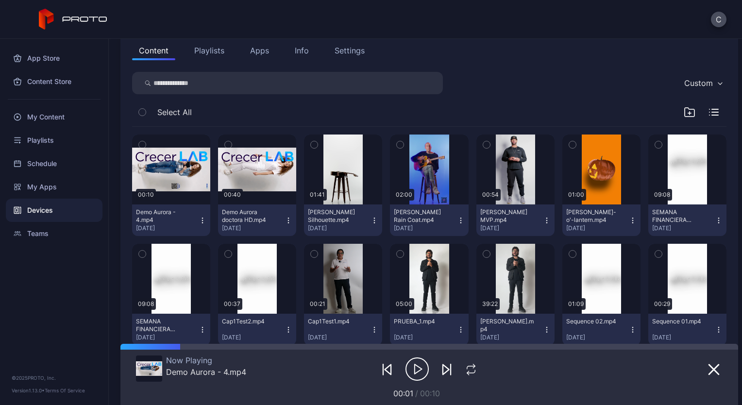
scroll to position [109, 0]
click at [220, 51] on button "Playlists" at bounding box center [209, 50] width 44 height 19
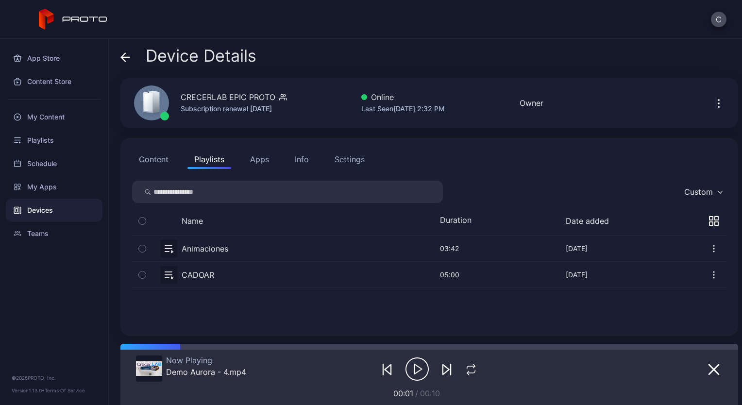
click at [156, 157] on button "Content" at bounding box center [153, 159] width 43 height 19
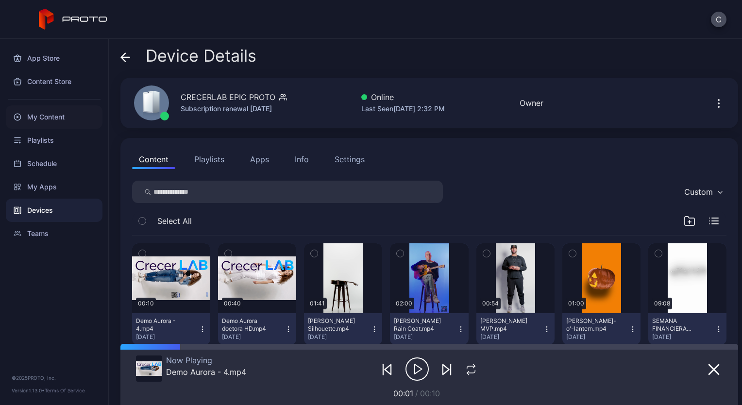
click at [47, 116] on div "My Content" at bounding box center [54, 116] width 97 height 23
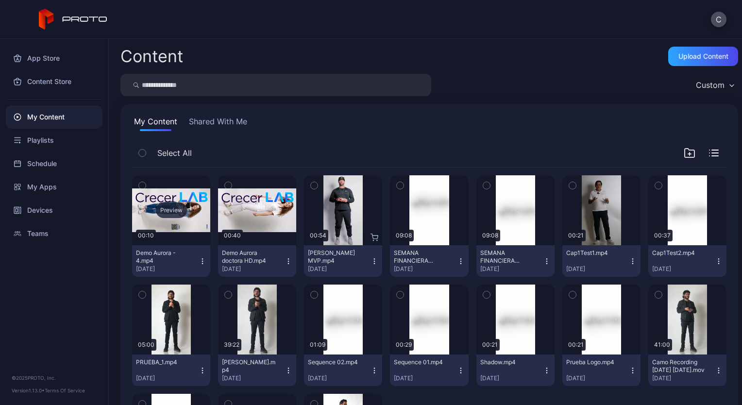
click at [169, 209] on div "Preview" at bounding box center [171, 210] width 31 height 16
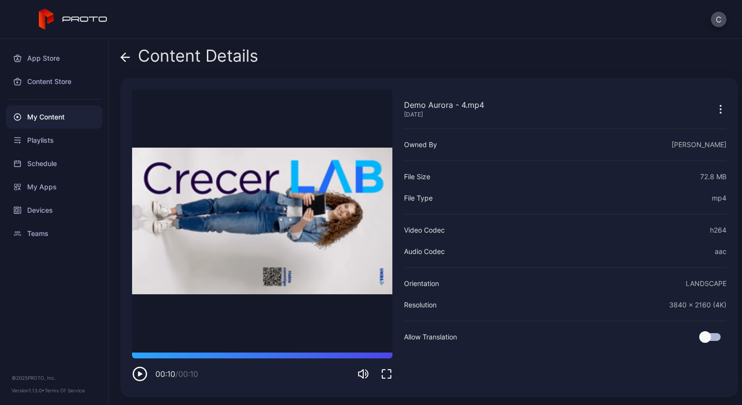
click at [122, 53] on icon at bounding box center [125, 57] width 10 height 10
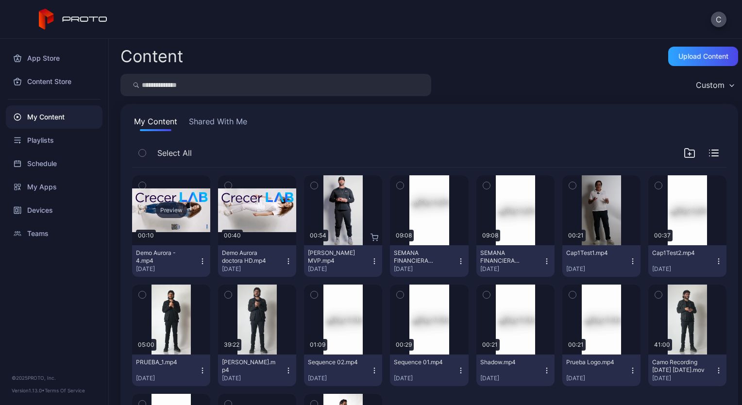
click at [179, 197] on div "Preview" at bounding box center [171, 210] width 78 height 70
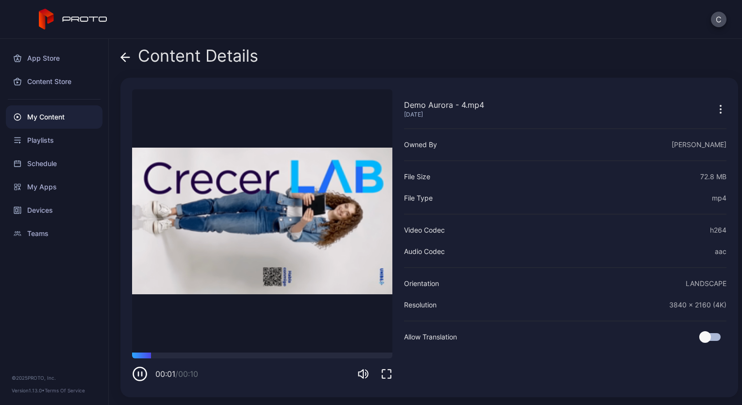
click at [124, 58] on icon at bounding box center [125, 57] width 10 height 10
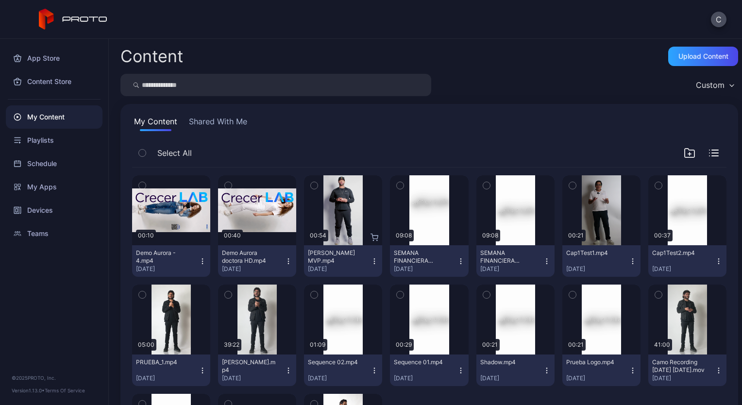
click at [199, 263] on icon "button" at bounding box center [203, 261] width 8 height 8
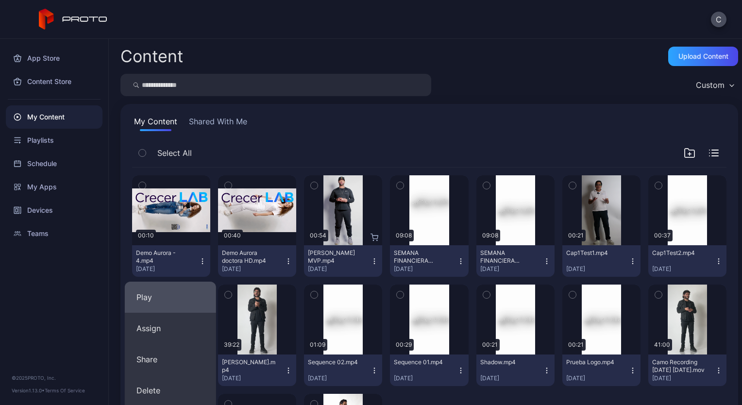
click at [162, 303] on button "Play" at bounding box center [170, 297] width 91 height 31
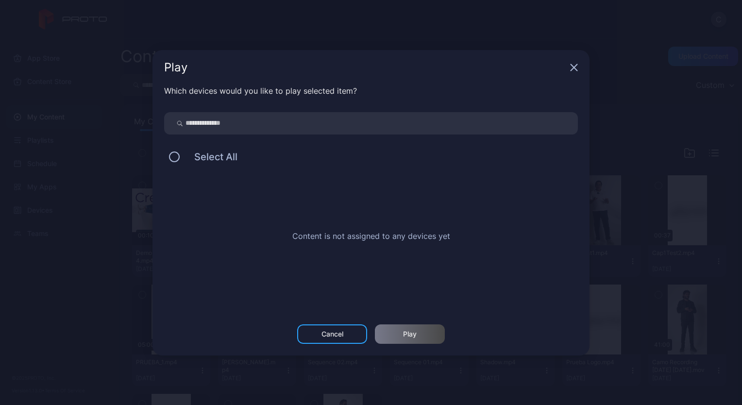
click at [571, 64] on icon "button" at bounding box center [574, 68] width 8 height 8
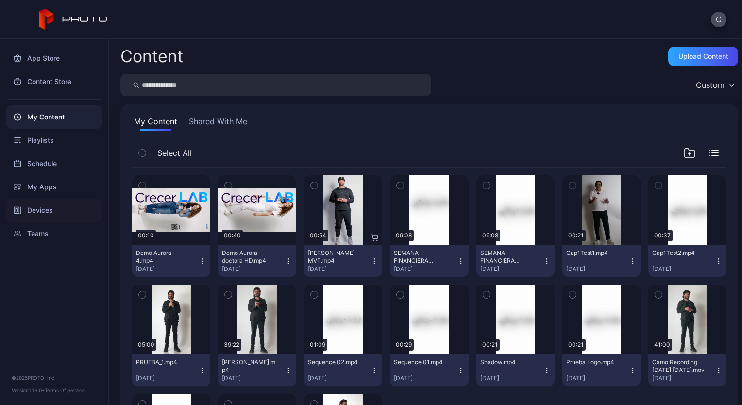
click at [49, 207] on div "Devices" at bounding box center [54, 210] width 97 height 23
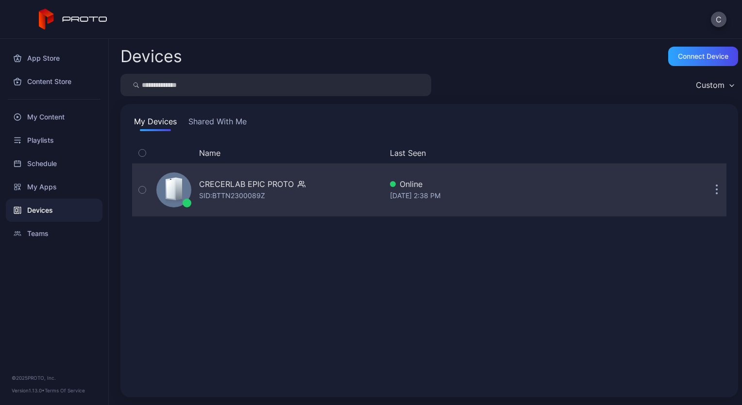
click at [218, 173] on div "CRECERLAB EPIC PROTO SID: BTTN2300089Z" at bounding box center [267, 190] width 230 height 49
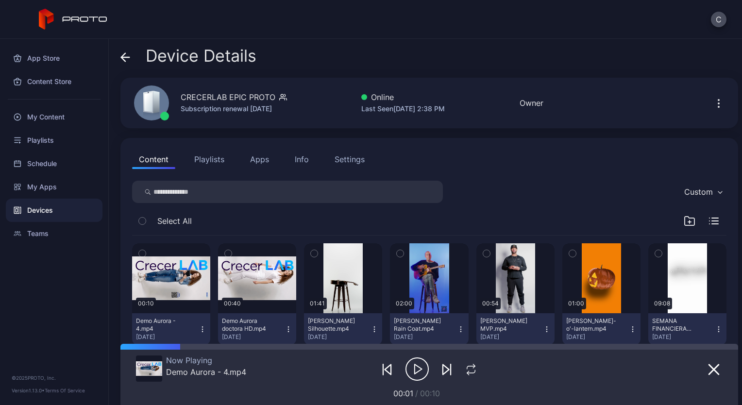
click at [385, 367] on icon "button" at bounding box center [388, 370] width 6 height 10
click at [421, 370] on icon "button" at bounding box center [416, 369] width 23 height 24
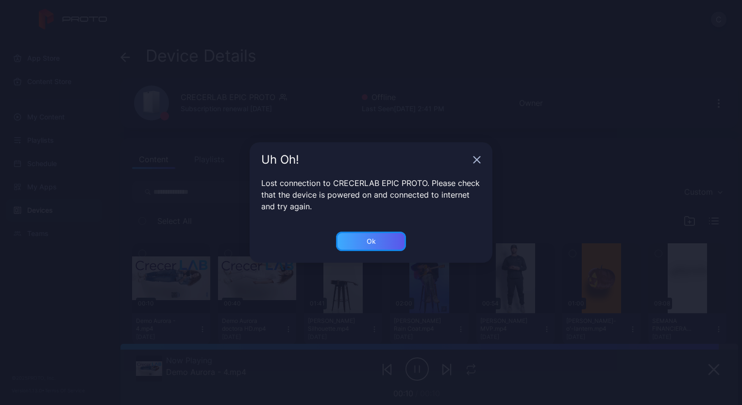
click at [363, 239] on div "Ok" at bounding box center [371, 241] width 70 height 19
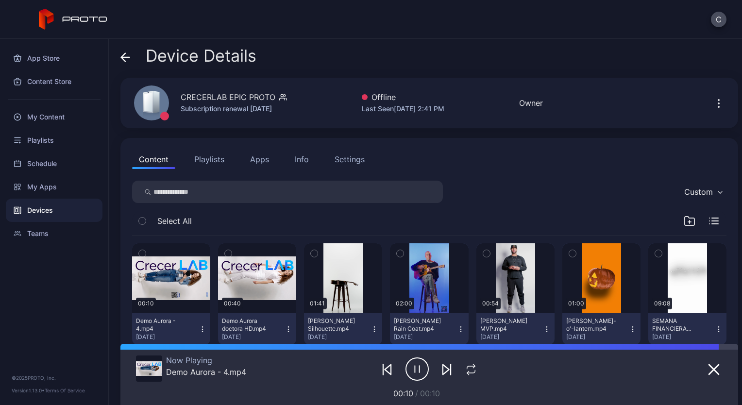
click at [713, 108] on icon "button" at bounding box center [719, 104] width 12 height 12
click at [515, 159] on div "Content Playlists Apps Info Settings" at bounding box center [429, 159] width 594 height 19
click at [164, 118] on div at bounding box center [164, 116] width 9 height 9
click at [373, 88] on div "CRECERLAB EPIC PROTO Subscription renewal Sep 15, 2025 Offline Last Seen Aug 26…" at bounding box center [429, 103] width 618 height 50
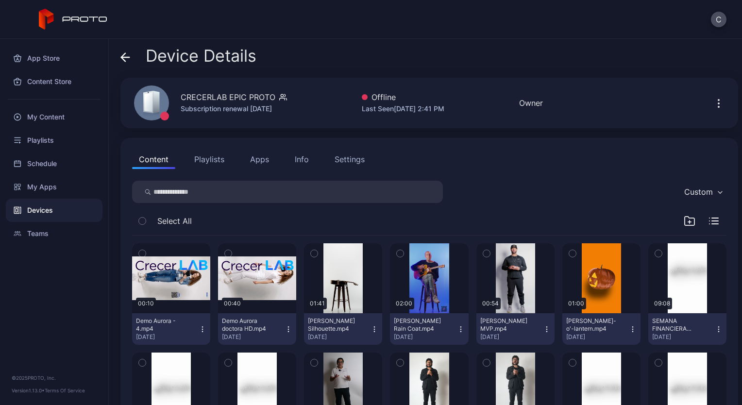
click at [714, 109] on button "button" at bounding box center [719, 102] width 16 height 19
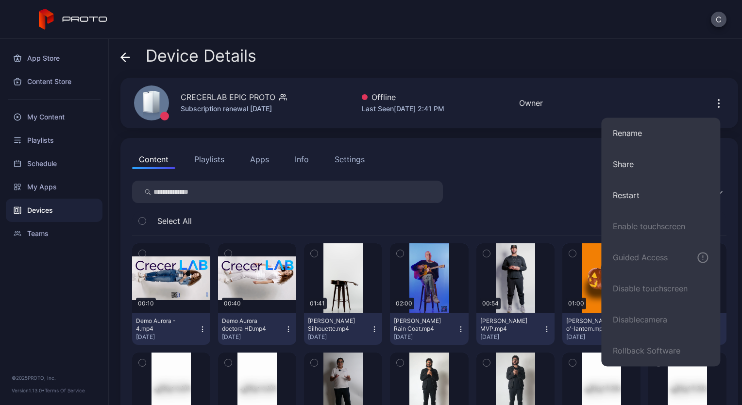
click at [713, 112] on button "button" at bounding box center [719, 102] width 16 height 19
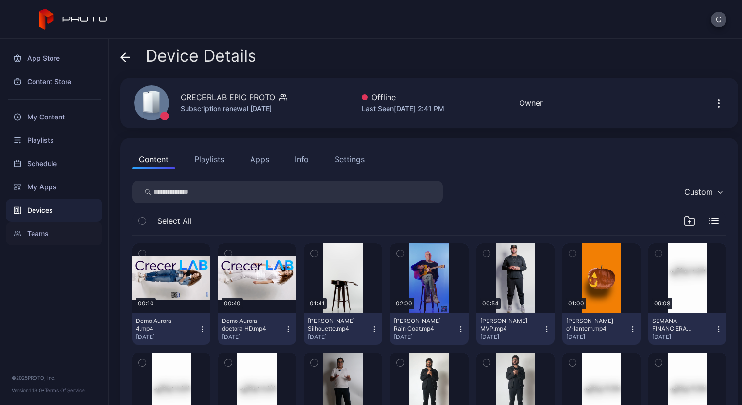
click at [51, 230] on div "Teams" at bounding box center [54, 233] width 97 height 23
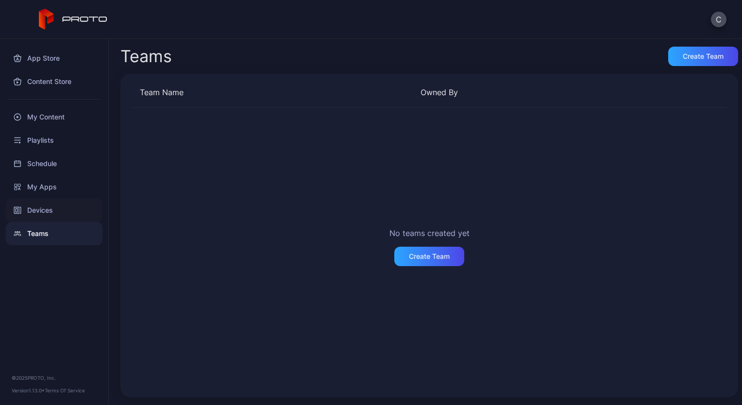
click at [38, 211] on div "Devices" at bounding box center [54, 210] width 97 height 23
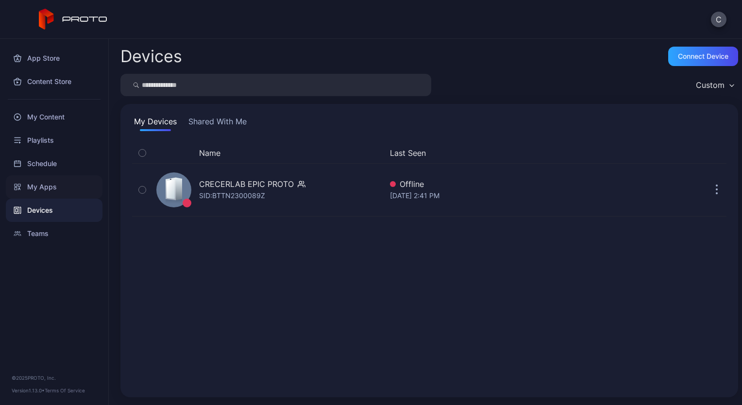
click at [41, 189] on div "My Apps" at bounding box center [54, 186] width 97 height 23
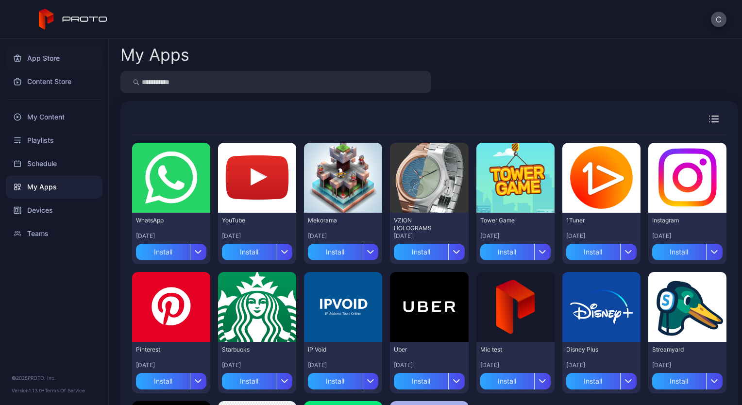
click at [41, 58] on div "App Store" at bounding box center [54, 58] width 97 height 23
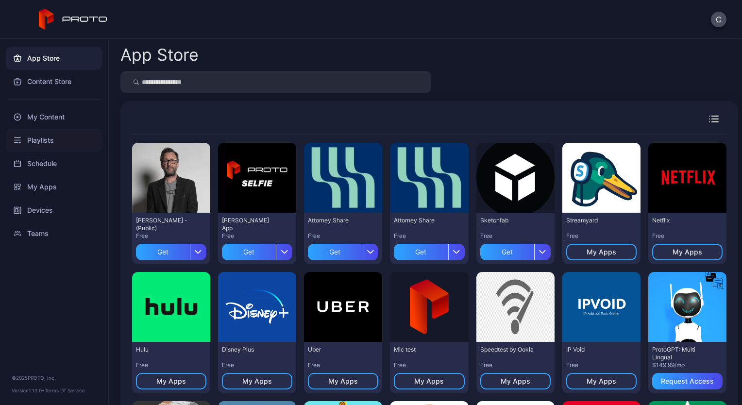
click at [36, 138] on div "Playlists" at bounding box center [54, 140] width 97 height 23
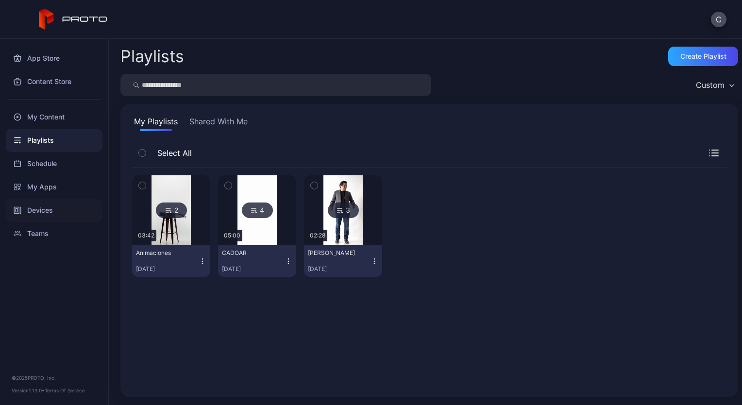
click at [41, 211] on div "Devices" at bounding box center [54, 210] width 97 height 23
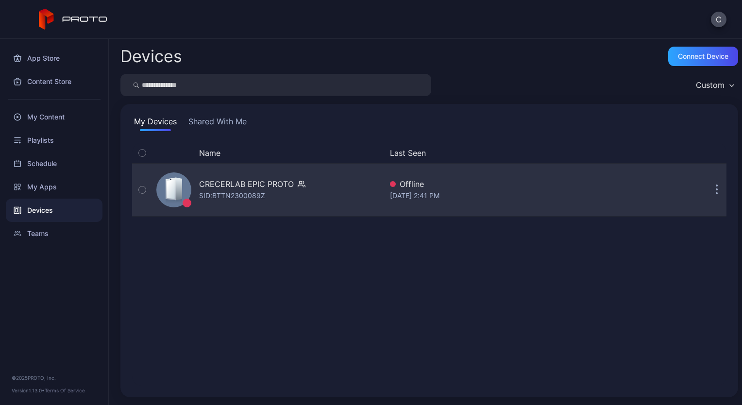
click at [230, 185] on div "CRECERLAB EPIC PROTO" at bounding box center [246, 184] width 95 height 12
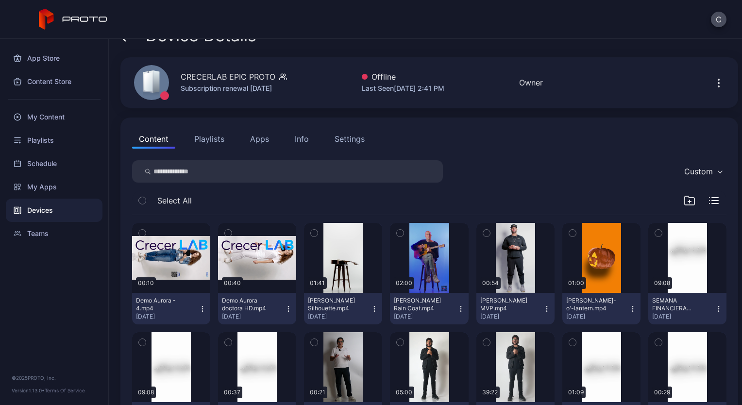
scroll to position [21, 0]
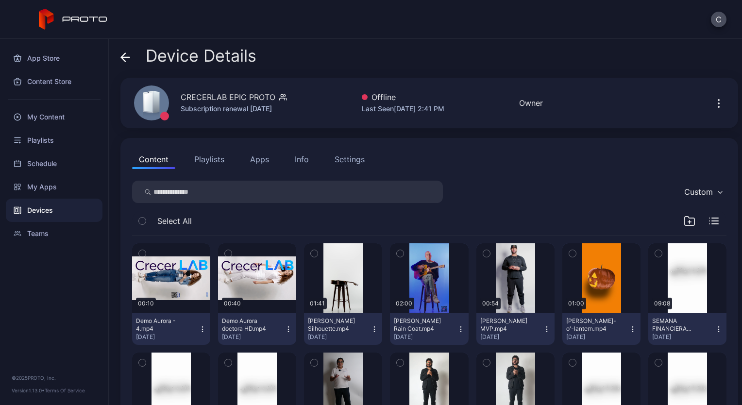
click at [165, 116] on div at bounding box center [164, 116] width 9 height 9
click at [39, 135] on div "Playlists" at bounding box center [54, 140] width 97 height 23
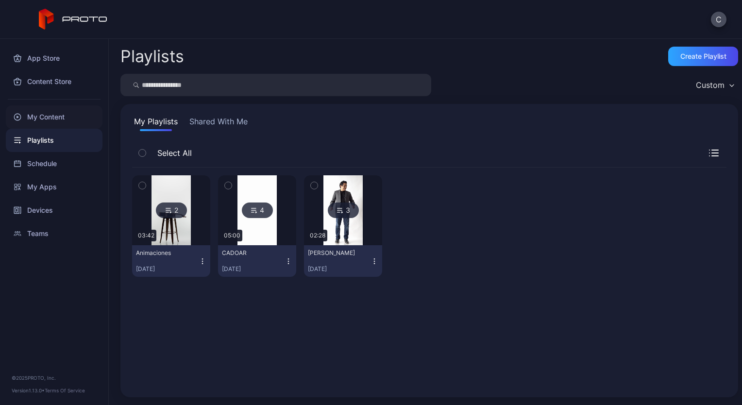
click at [41, 119] on div "My Content" at bounding box center [54, 116] width 97 height 23
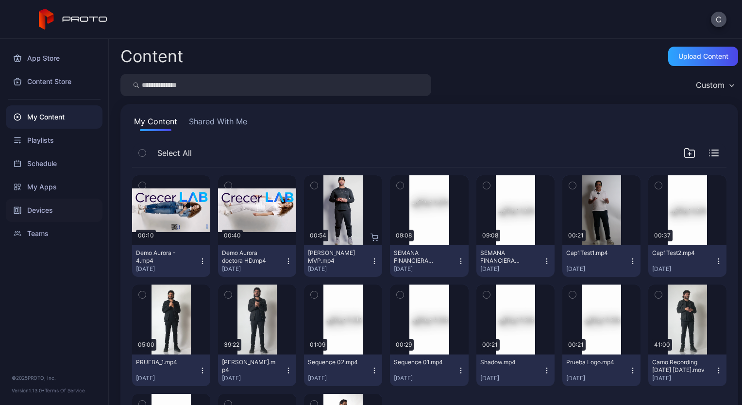
click at [43, 208] on div "Devices" at bounding box center [54, 210] width 97 height 23
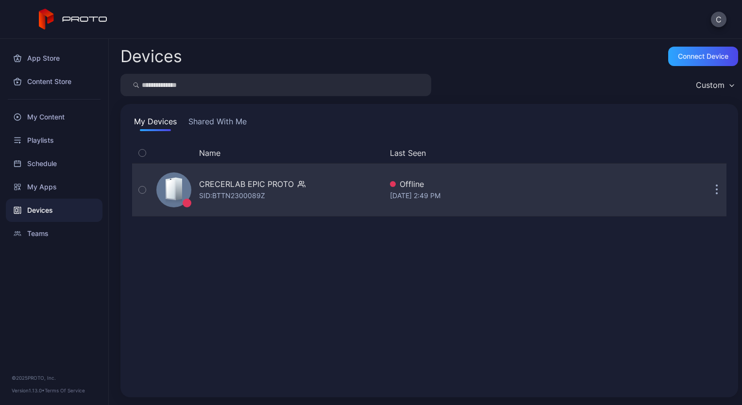
click at [256, 184] on div "CRECERLAB EPIC PROTO" at bounding box center [246, 184] width 95 height 12
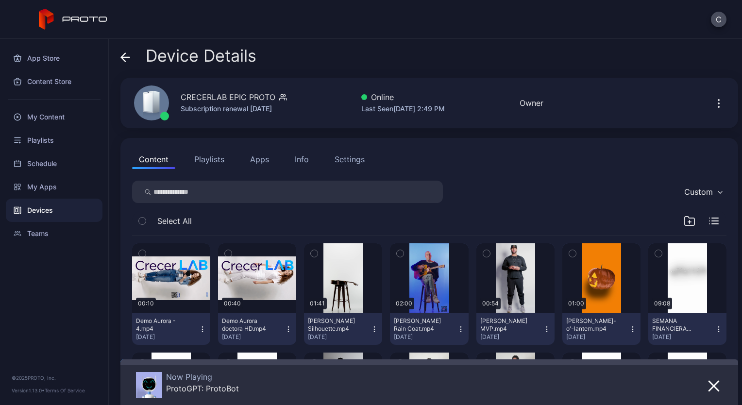
click at [705, 376] on div at bounding box center [713, 385] width 17 height 27
click at [199, 330] on icon "button" at bounding box center [203, 329] width 8 height 8
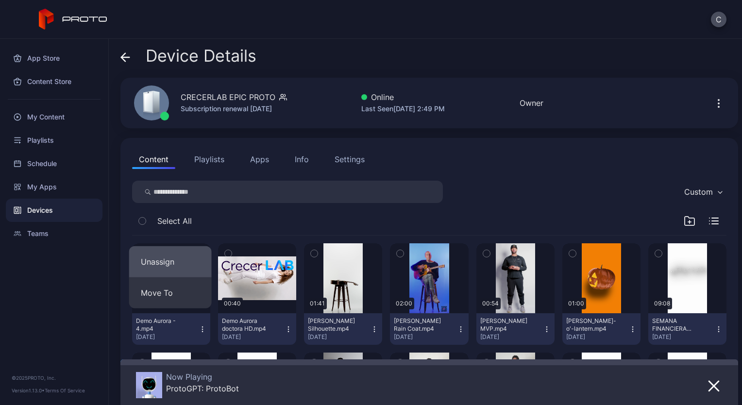
click at [177, 266] on button "Unassign" at bounding box center [170, 261] width 83 height 31
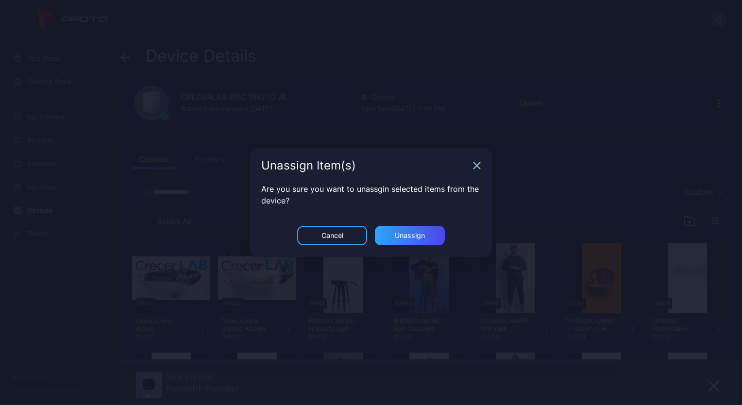
click at [478, 162] on div "Unassign Item(s)" at bounding box center [371, 165] width 243 height 35
click at [473, 164] on icon "button" at bounding box center [477, 166] width 8 height 8
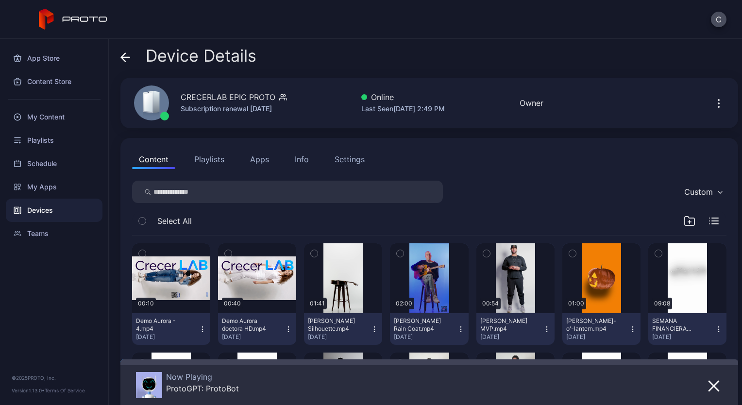
click at [143, 252] on icon "button" at bounding box center [142, 253] width 7 height 11
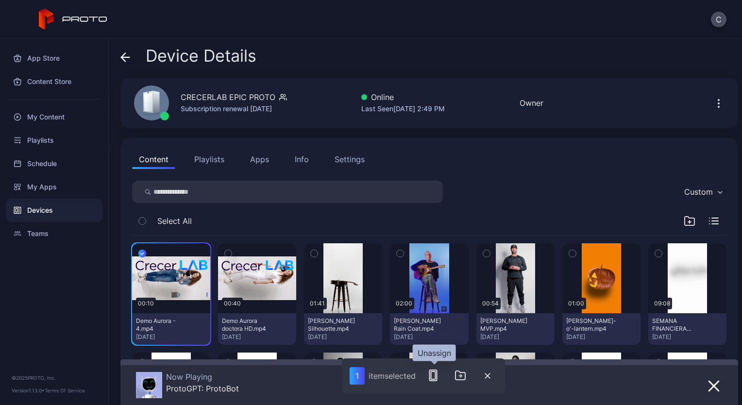
click at [435, 376] on icon "button" at bounding box center [433, 376] width 12 height 12
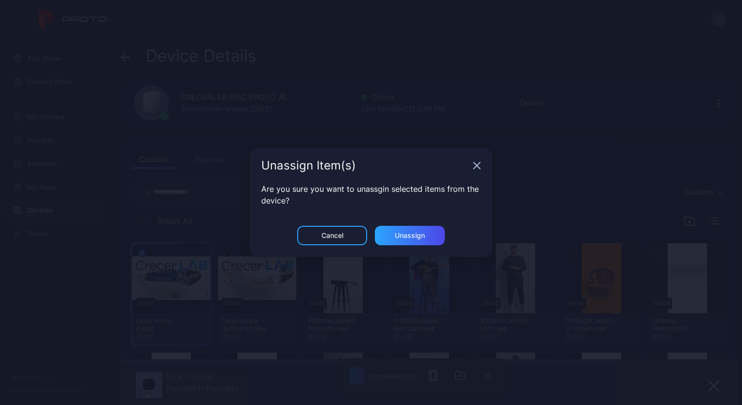
click at [476, 164] on icon "button" at bounding box center [477, 166] width 8 height 8
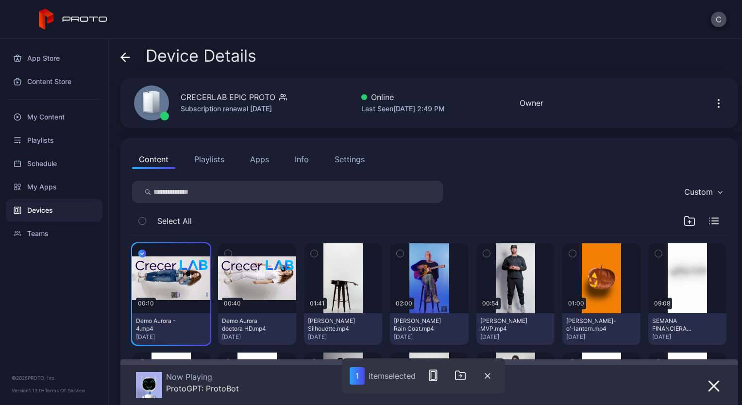
click at [268, 380] on div "Now Playing ProtoGPT: ProtoBot" at bounding box center [392, 385] width 512 height 27
click at [488, 376] on icon "button" at bounding box center [487, 375] width 5 height 5
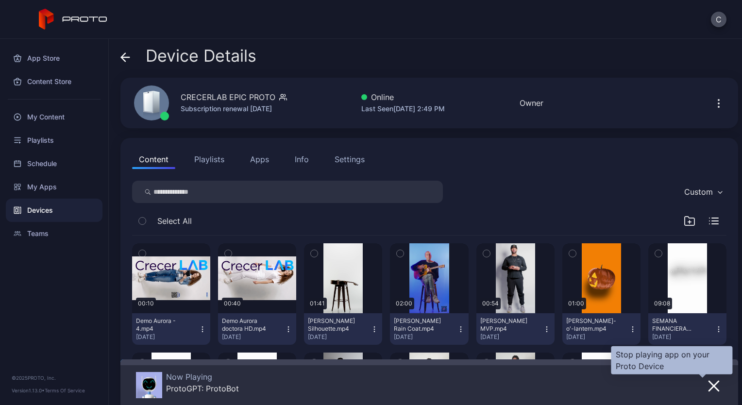
click at [709, 386] on button "button" at bounding box center [713, 386] width 17 height 14
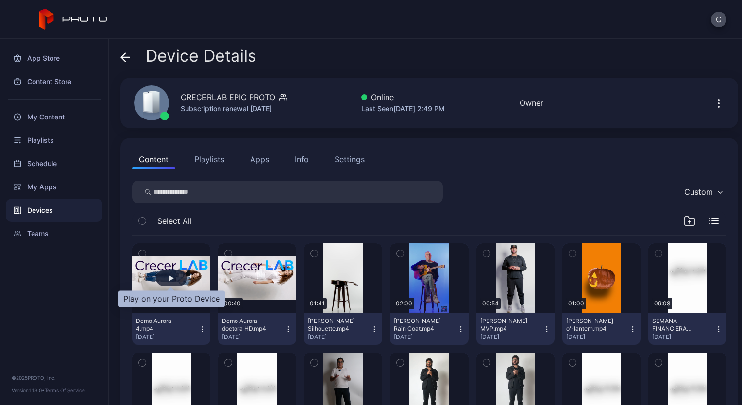
click at [168, 273] on div "button" at bounding box center [171, 278] width 31 height 16
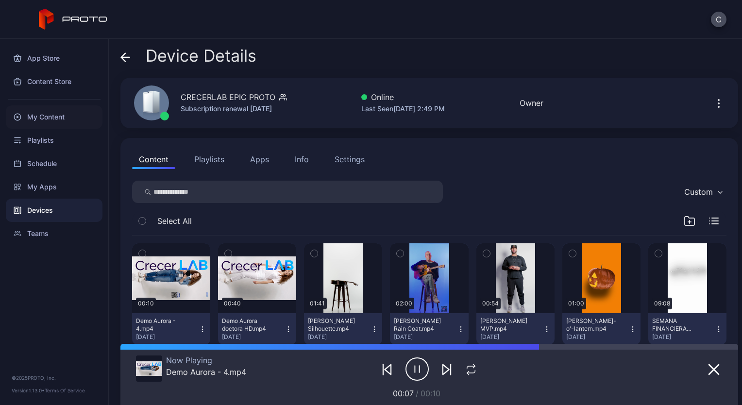
click at [74, 113] on div "My Content" at bounding box center [54, 116] width 97 height 23
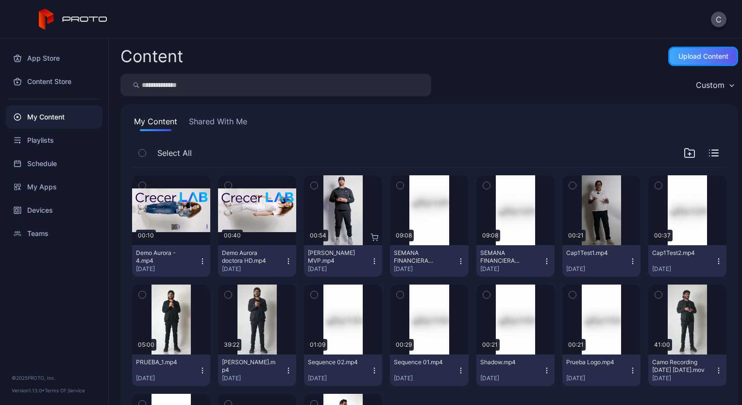
click at [693, 63] on div "Upload Content" at bounding box center [703, 56] width 70 height 19
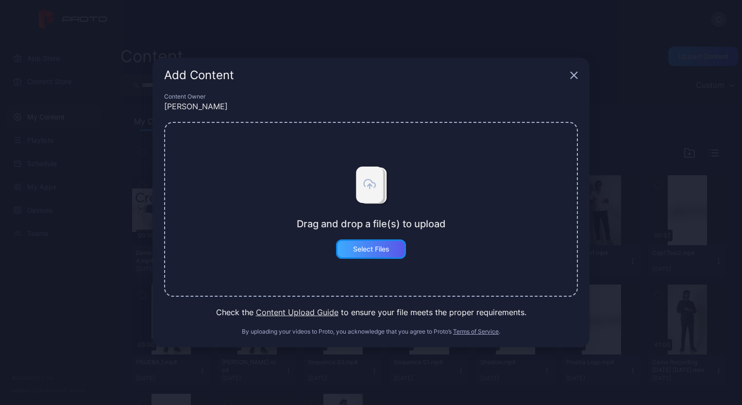
click at [383, 244] on div "Select Files" at bounding box center [371, 248] width 70 height 19
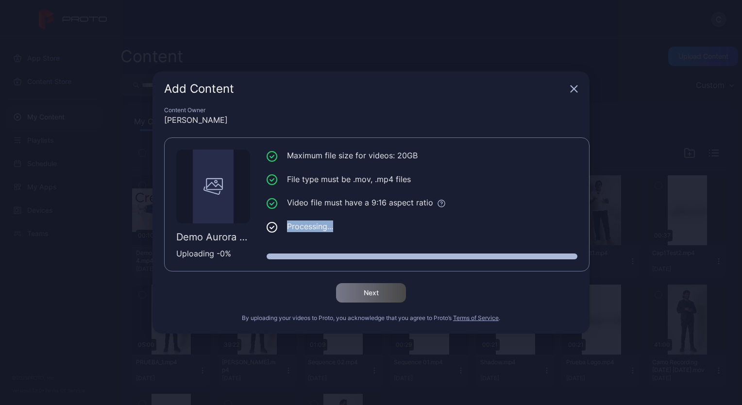
drag, startPoint x: 289, startPoint y: 224, endPoint x: 350, endPoint y: 239, distance: 63.1
click at [350, 239] on div "Maximum file size for videos: 20GB File type must be .mov, .mp4 files Video fil…" at bounding box center [422, 205] width 311 height 110
click at [509, 261] on div "Demo Aurora 4k - 120 _ 60 (1).mp4 Uploading - 0 % Maximum file size for videos:…" at bounding box center [376, 204] width 425 height 134
click at [571, 85] on icon "button" at bounding box center [574, 89] width 8 height 8
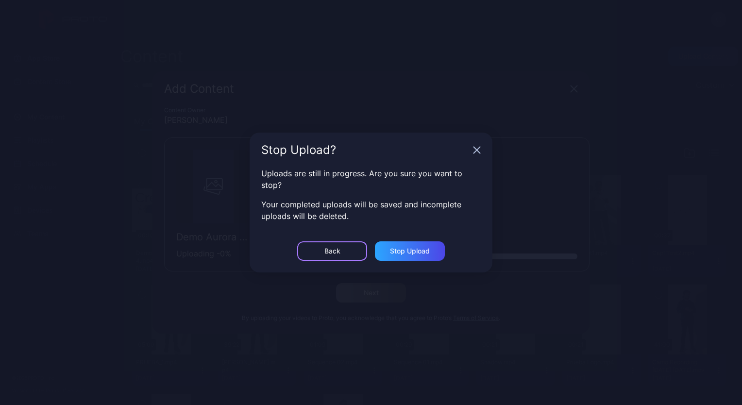
click at [335, 246] on div "Back" at bounding box center [332, 250] width 70 height 19
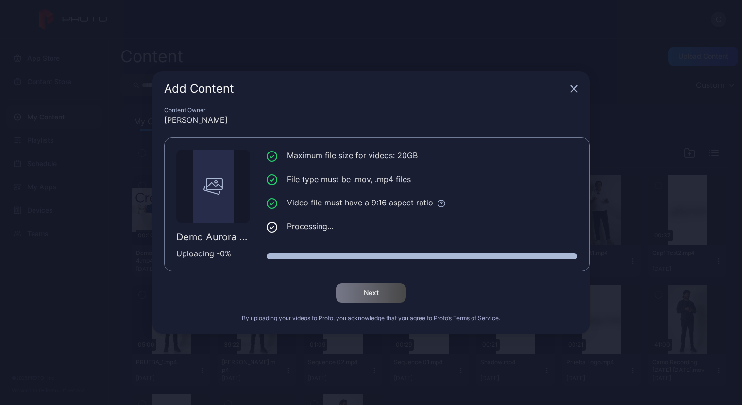
click at [571, 93] on icon "button" at bounding box center [574, 89] width 8 height 8
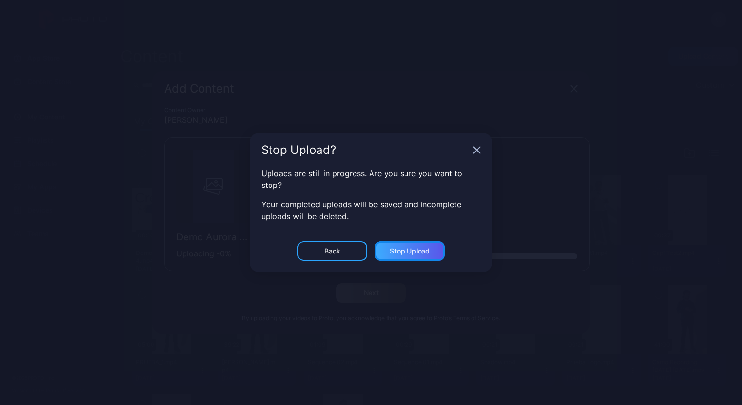
click at [411, 251] on div "Stop Upload" at bounding box center [410, 251] width 40 height 8
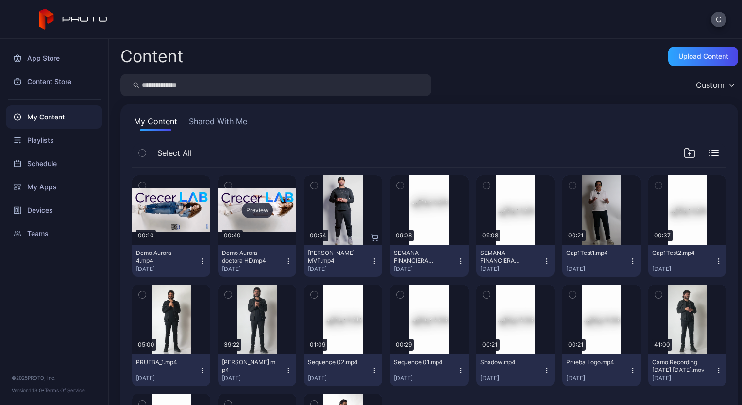
click at [268, 227] on div "Preview" at bounding box center [257, 210] width 78 height 70
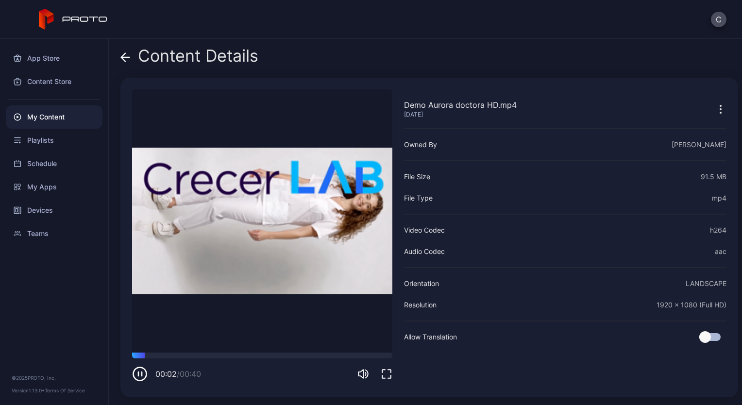
click at [198, 358] on div "00:02 / 00:40" at bounding box center [262, 367] width 260 height 29
click at [218, 352] on video "Sorry, your browser doesn‘t support embedded videos" at bounding box center [262, 220] width 260 height 263
click at [213, 354] on div at bounding box center [262, 356] width 260 height 6
click at [240, 358] on div "00:13 / 00:40" at bounding box center [262, 367] width 260 height 29
click at [262, 357] on div at bounding box center [262, 356] width 260 height 6
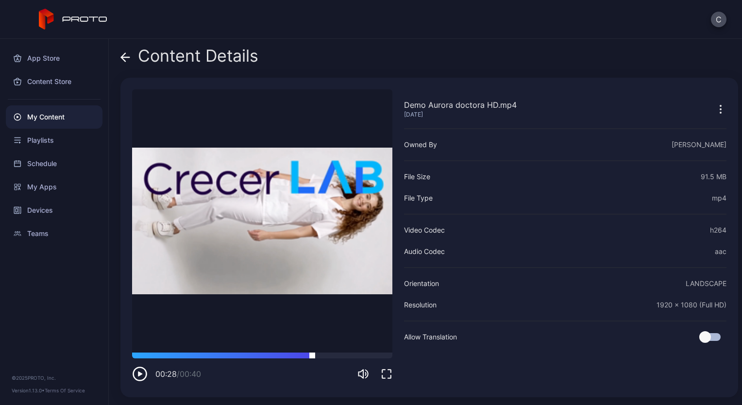
click at [312, 355] on div at bounding box center [262, 356] width 260 height 6
click at [345, 355] on div at bounding box center [262, 356] width 260 height 6
click at [365, 359] on div "00:33 / 00:40" at bounding box center [262, 367] width 260 height 29
click at [379, 356] on div at bounding box center [262, 356] width 260 height 6
click at [127, 57] on icon at bounding box center [125, 57] width 8 height 0
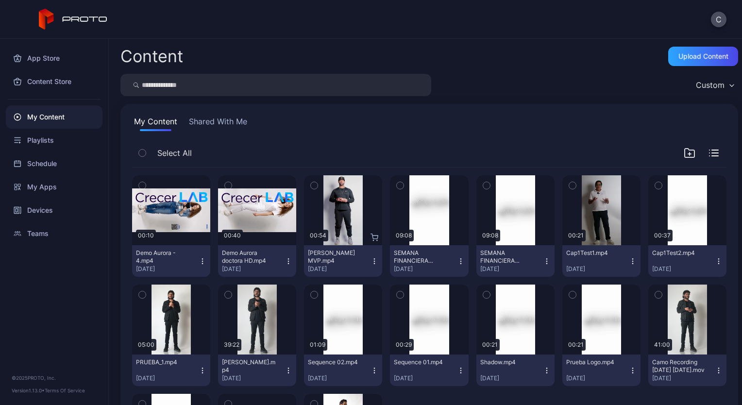
click at [510, 110] on div "My Content Shared With Me Select All Preview 00:10 Demo Aurora - 4.mp4 Aug 26, …" at bounding box center [429, 309] width 618 height 411
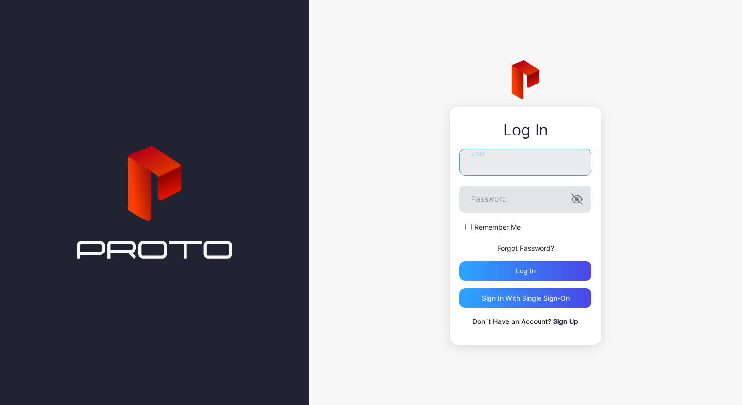
type input "**********"
click at [580, 203] on icon "button" at bounding box center [577, 199] width 12 height 12
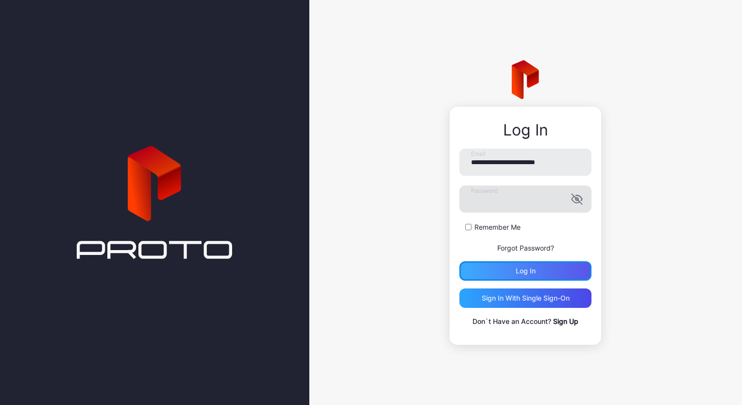
click at [535, 269] on div "Log in" at bounding box center [526, 271] width 20 height 8
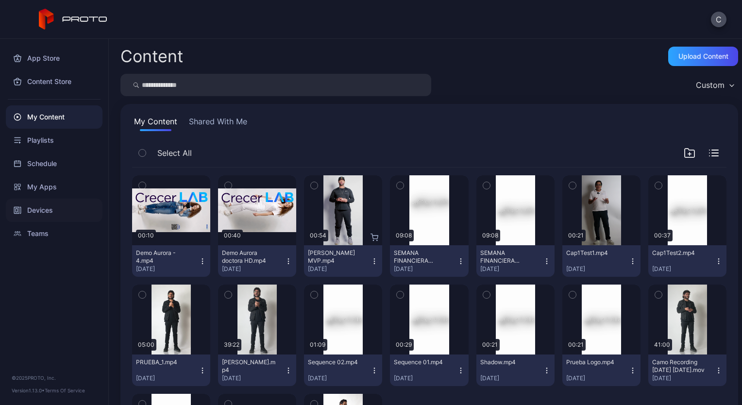
click at [46, 213] on div "Devices" at bounding box center [54, 210] width 97 height 23
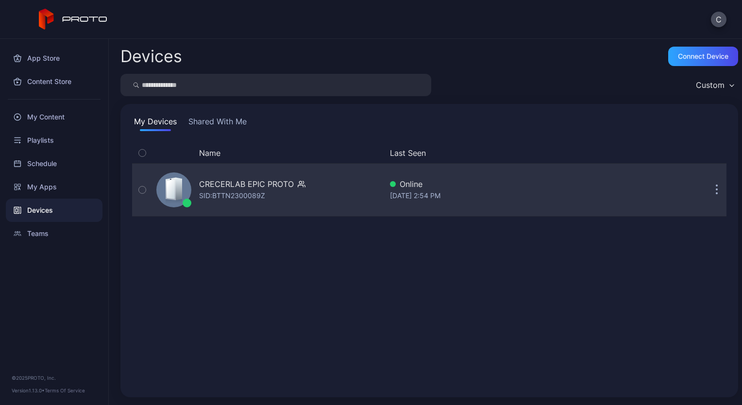
click at [209, 185] on div "CRECERLAB EPIC PROTO" at bounding box center [246, 184] width 95 height 12
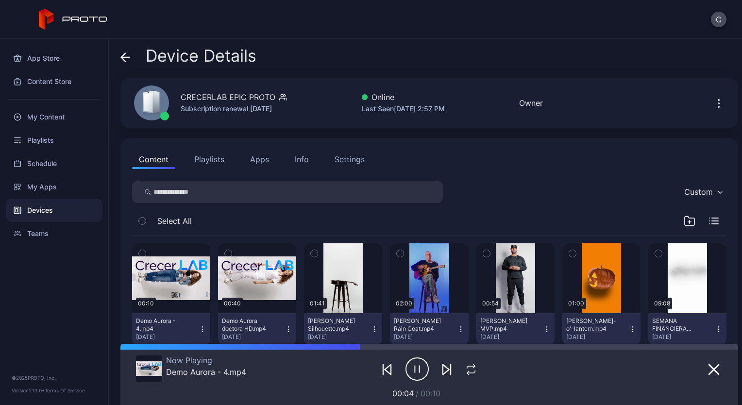
click at [412, 370] on icon "button" at bounding box center [416, 369] width 23 height 24
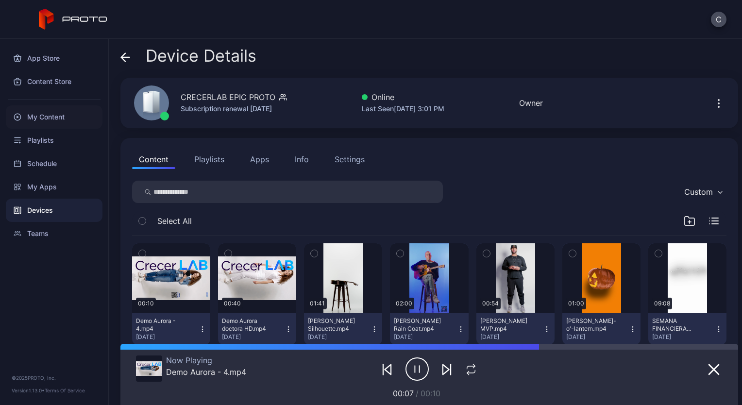
click at [56, 118] on div "My Content" at bounding box center [54, 116] width 97 height 23
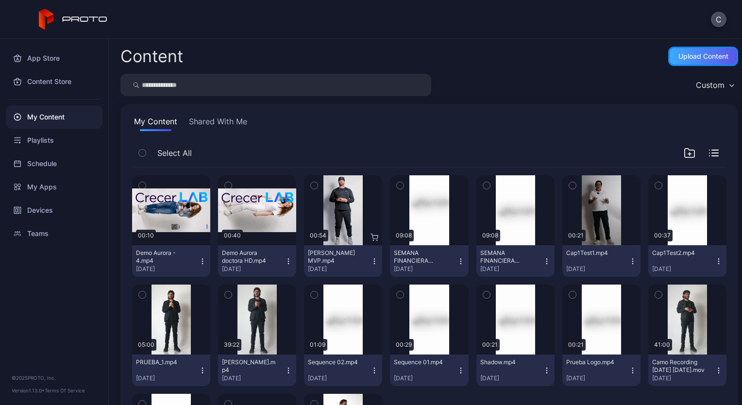
click at [687, 56] on div "Upload Content" at bounding box center [703, 56] width 50 height 8
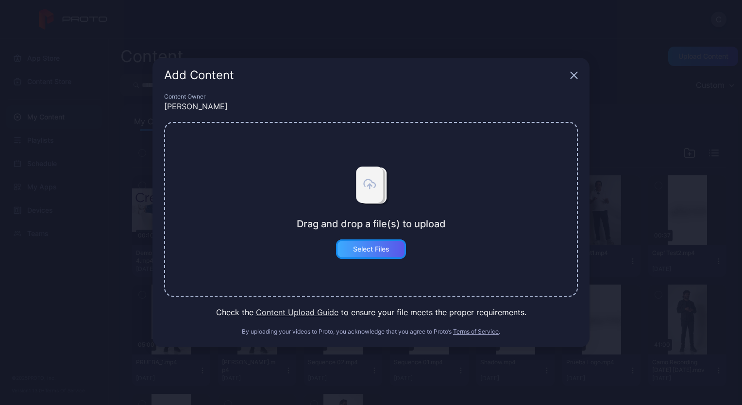
click at [393, 246] on div "Select Files" at bounding box center [371, 248] width 70 height 19
click at [367, 247] on button "Select Files" at bounding box center [371, 248] width 70 height 19
click at [377, 248] on button "Select Files" at bounding box center [371, 248] width 70 height 19
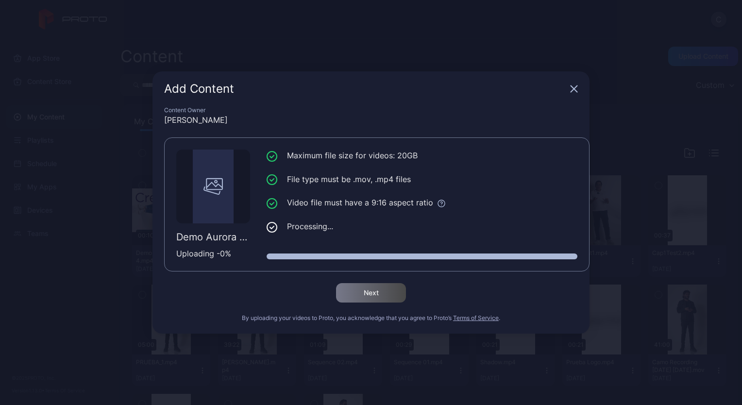
click at [575, 88] on icon "button" at bounding box center [574, 89] width 6 height 6
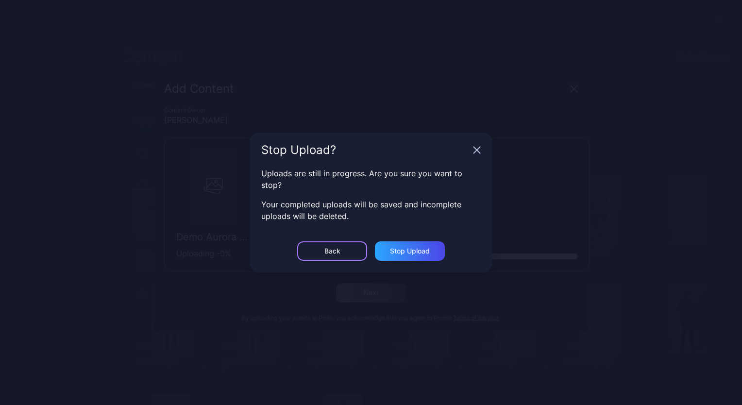
click at [344, 253] on div "Back" at bounding box center [332, 250] width 70 height 19
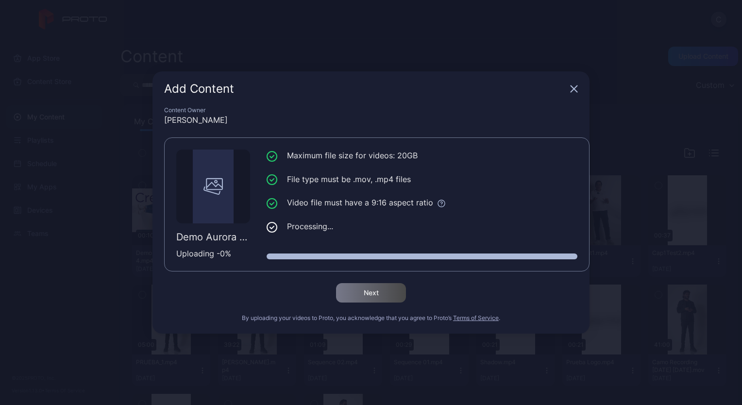
click at [575, 84] on div "Add Content" at bounding box center [370, 88] width 437 height 35
click at [575, 90] on icon "button" at bounding box center [574, 89] width 6 height 6
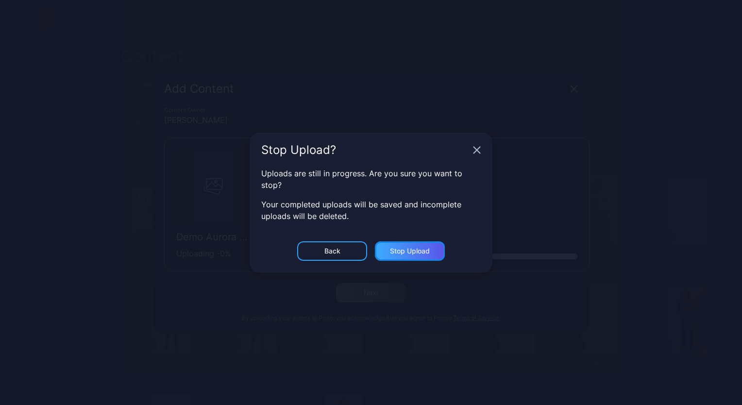
click at [401, 245] on div "Stop Upload" at bounding box center [410, 250] width 70 height 19
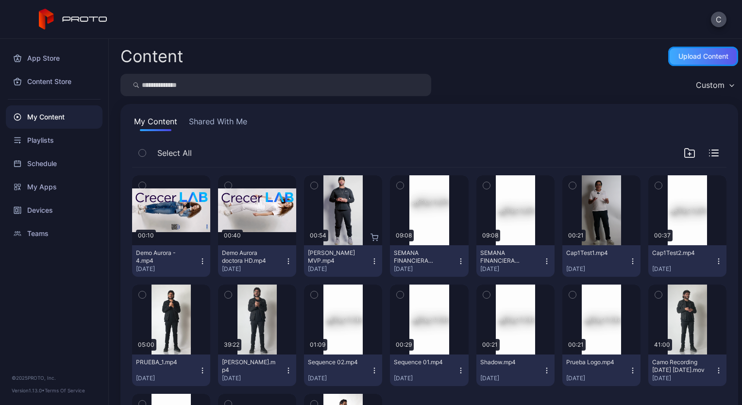
click at [693, 57] on div "Upload Content" at bounding box center [703, 56] width 50 height 8
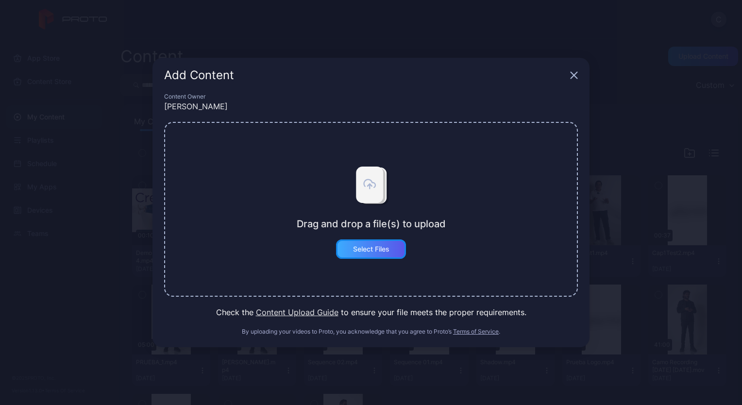
click at [375, 247] on div "Select Files" at bounding box center [371, 249] width 36 height 8
click at [376, 243] on button "Select Files" at bounding box center [371, 248] width 70 height 19
click at [575, 76] on icon "button" at bounding box center [574, 75] width 8 height 8
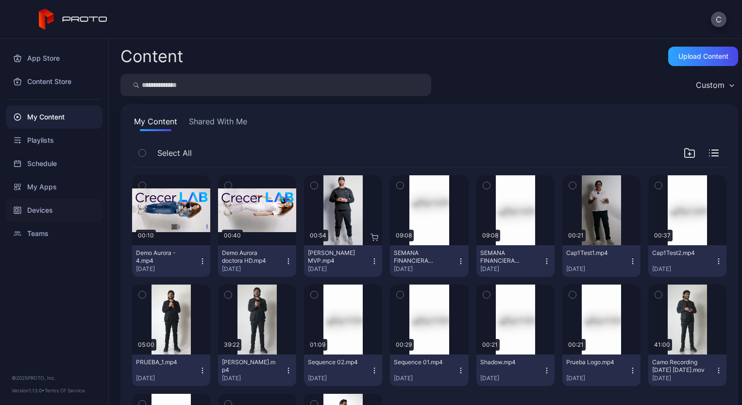
click at [47, 208] on div "Devices" at bounding box center [54, 210] width 97 height 23
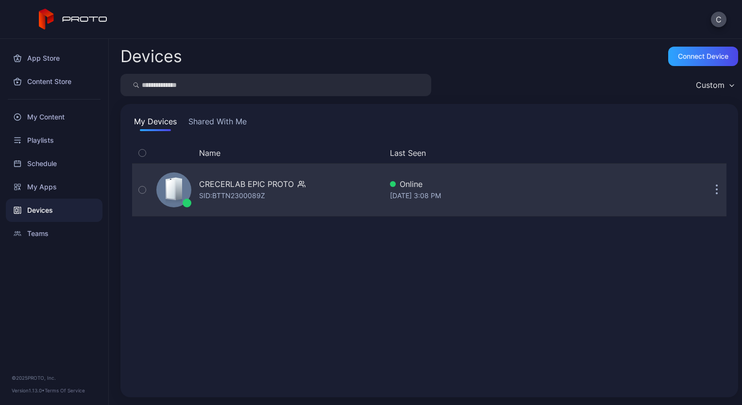
click at [230, 199] on div "SID: BTTN2300089Z" at bounding box center [232, 196] width 66 height 12
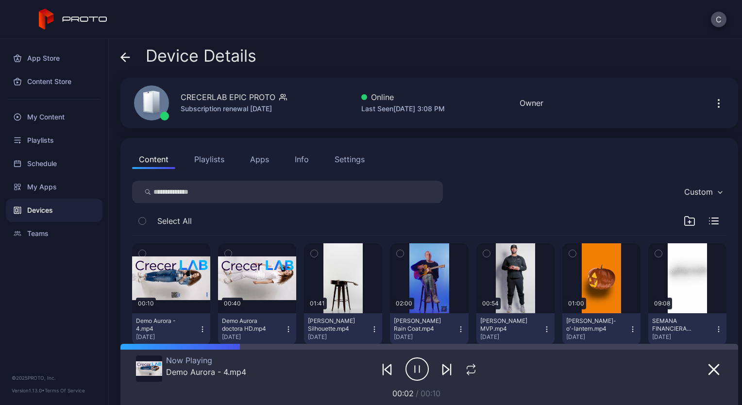
click at [415, 370] on icon "button" at bounding box center [415, 369] width 0 height 7
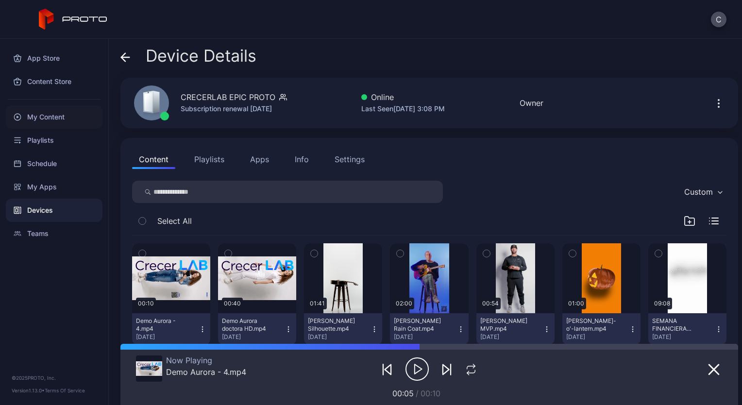
click at [49, 119] on div "My Content" at bounding box center [54, 116] width 97 height 23
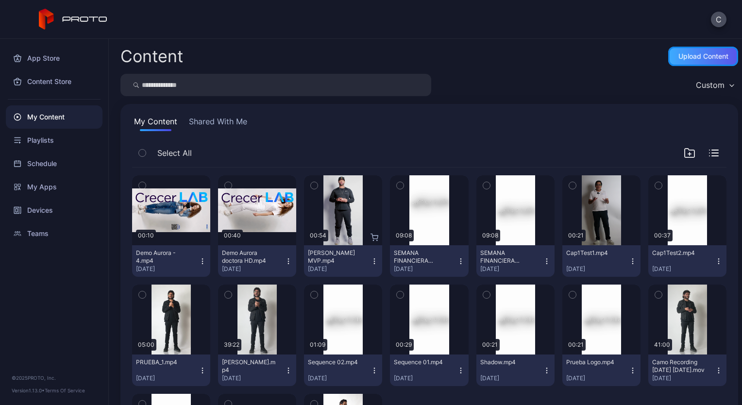
click at [678, 54] on div "Upload Content" at bounding box center [703, 56] width 50 height 8
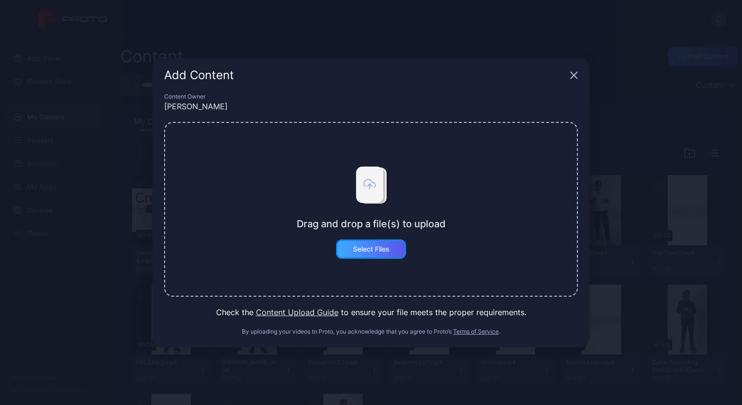
click at [391, 248] on div "Select Files" at bounding box center [371, 248] width 70 height 19
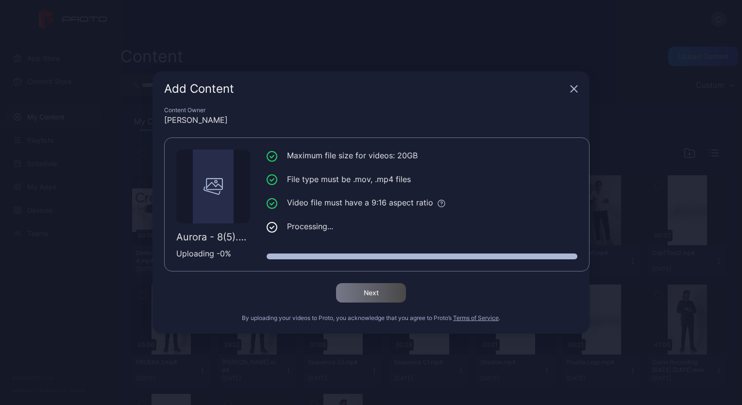
click at [519, 108] on div "Content Owner" at bounding box center [371, 110] width 414 height 8
click at [543, 282] on div "Content Owner [PERSON_NAME] - 8(5).mp4 Uploading - 0 % Maximum file size for vi…" at bounding box center [370, 219] width 437 height 227
click at [573, 89] on icon "button" at bounding box center [574, 89] width 6 height 6
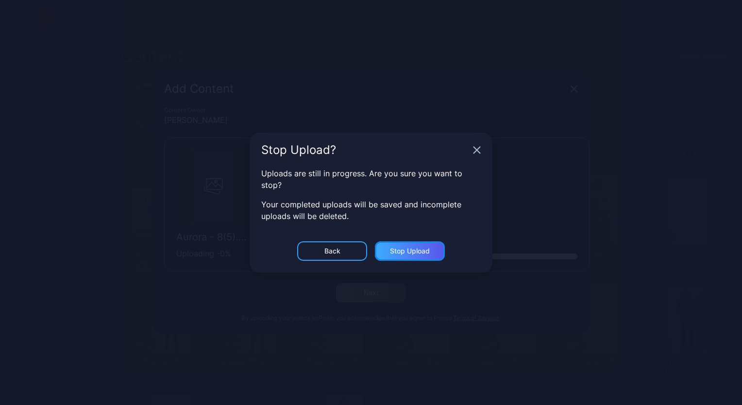
click at [415, 247] on div "Stop Upload" at bounding box center [410, 251] width 40 height 8
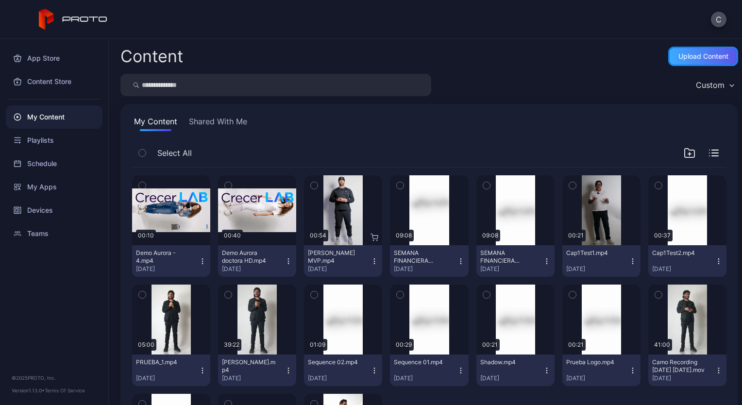
click at [679, 56] on div "Upload Content" at bounding box center [703, 56] width 50 height 8
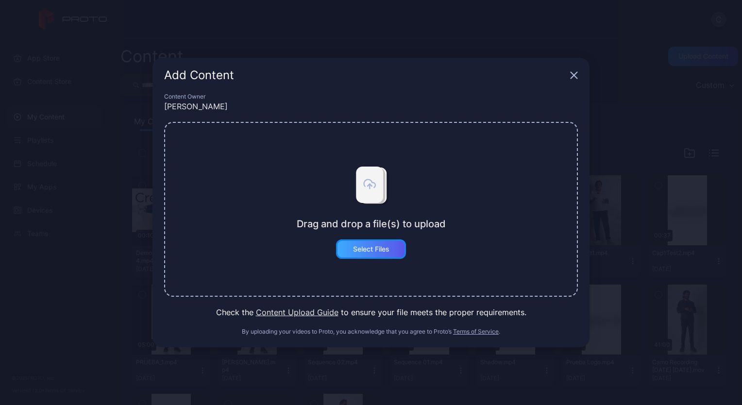
click at [376, 250] on div "Select Files" at bounding box center [371, 249] width 36 height 8
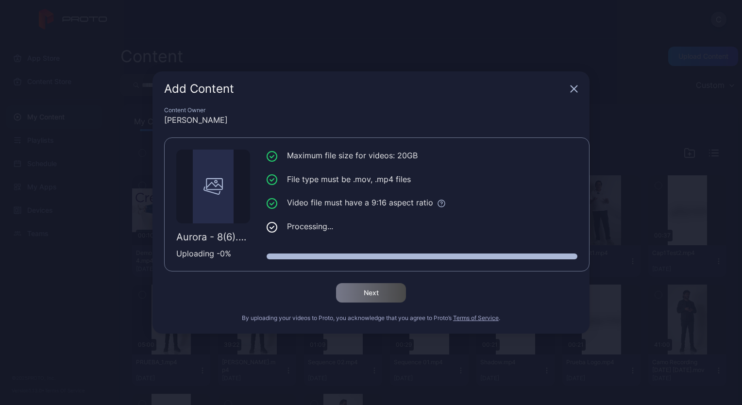
click at [467, 213] on ul "Maximum file size for videos: 20GB File type must be .mov, .mp4 files Video fil…" at bounding box center [422, 191] width 311 height 83
click at [574, 87] on icon "button" at bounding box center [574, 89] width 8 height 8
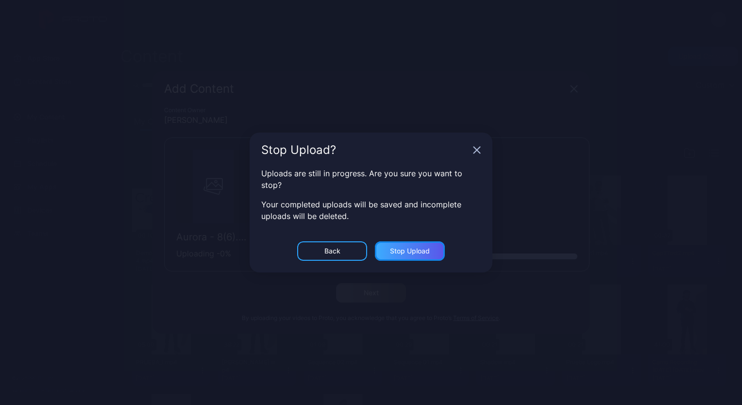
click at [388, 249] on div "Stop Upload" at bounding box center [410, 250] width 70 height 19
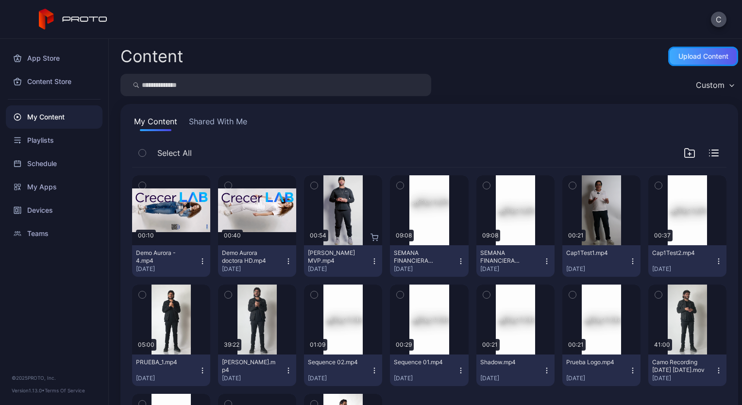
click at [689, 54] on div "Upload Content" at bounding box center [703, 56] width 50 height 8
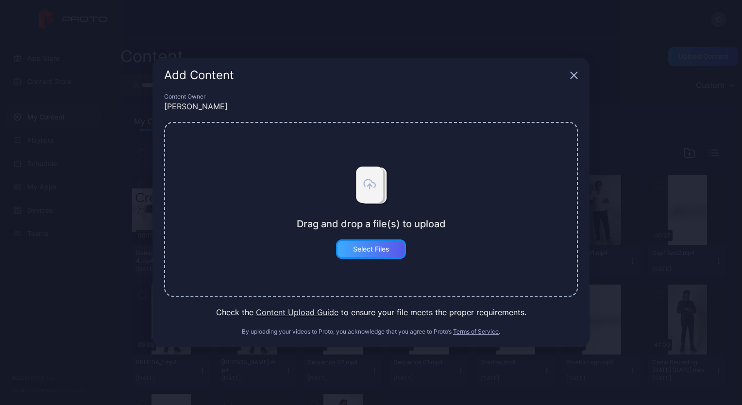
click at [368, 246] on div "Select Files" at bounding box center [371, 249] width 36 height 8
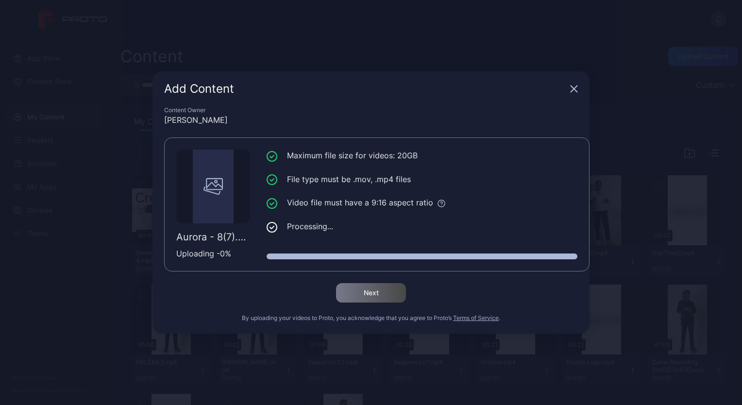
click at [443, 60] on div "Add Content Content Owner [PERSON_NAME] - 8(7).mp4 Uploading - 0 % Maximum file…" at bounding box center [371, 202] width 742 height 405
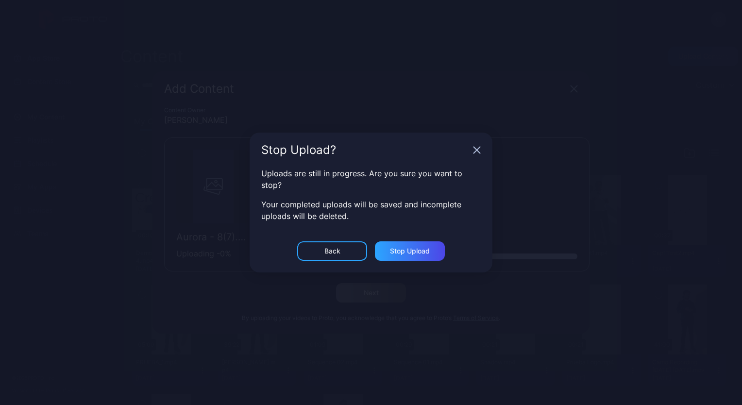
click at [570, 93] on icon "button" at bounding box center [574, 89] width 8 height 8
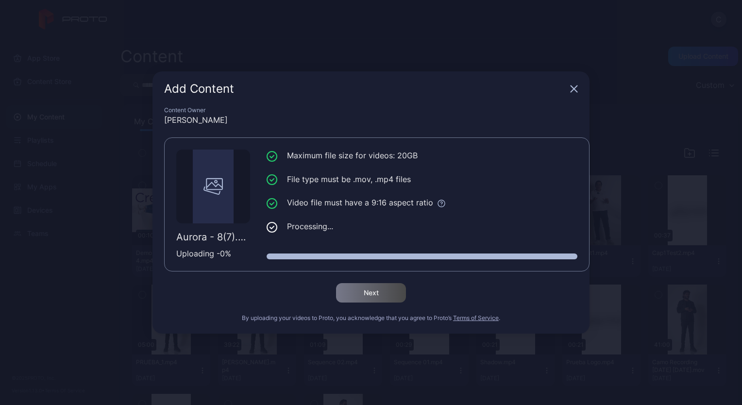
click at [573, 90] on icon "button" at bounding box center [574, 89] width 6 height 6
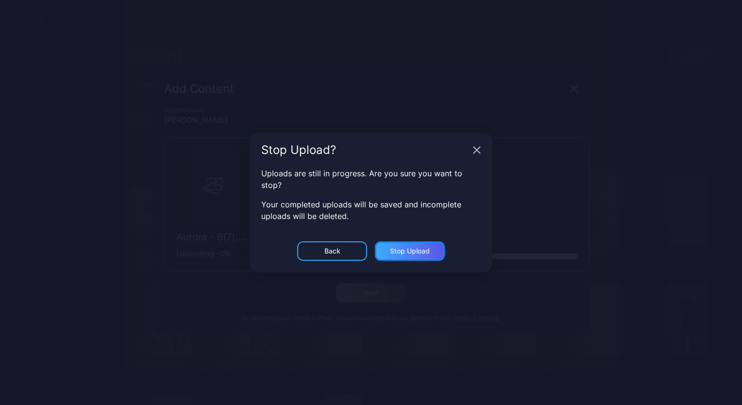
click at [400, 248] on div "Stop Upload" at bounding box center [410, 251] width 40 height 8
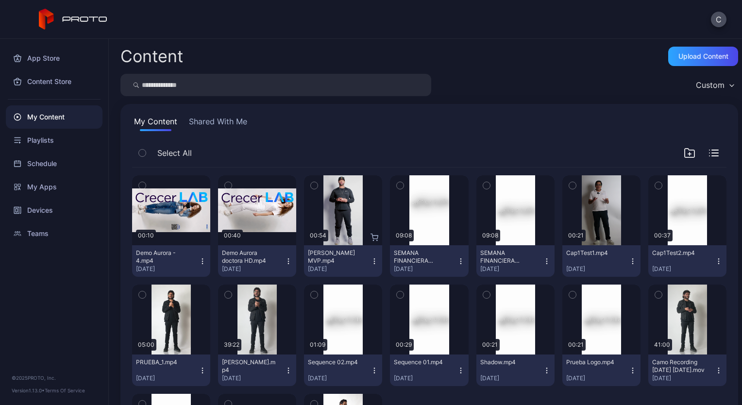
click at [36, 115] on div "My Content" at bounding box center [54, 116] width 97 height 23
click at [46, 83] on div "Content Store" at bounding box center [54, 81] width 97 height 23
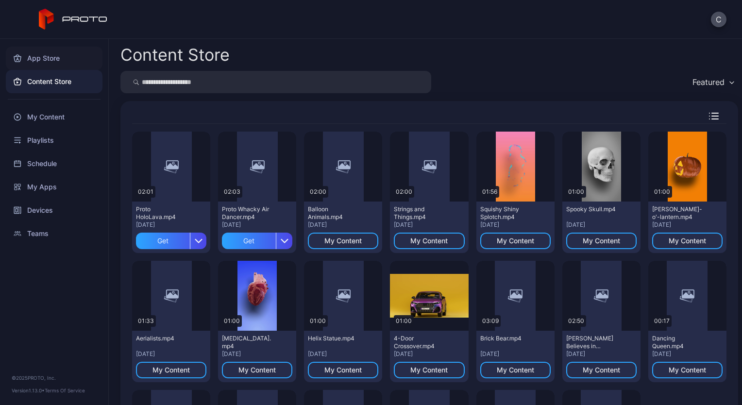
click at [52, 59] on div "App Store" at bounding box center [54, 58] width 97 height 23
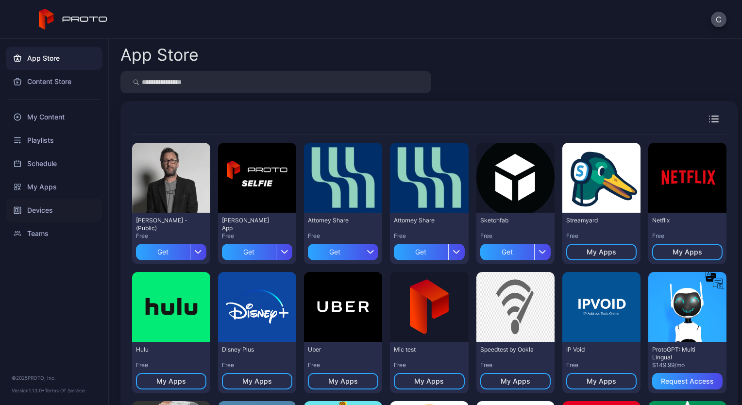
click at [39, 209] on div "Devices" at bounding box center [54, 210] width 97 height 23
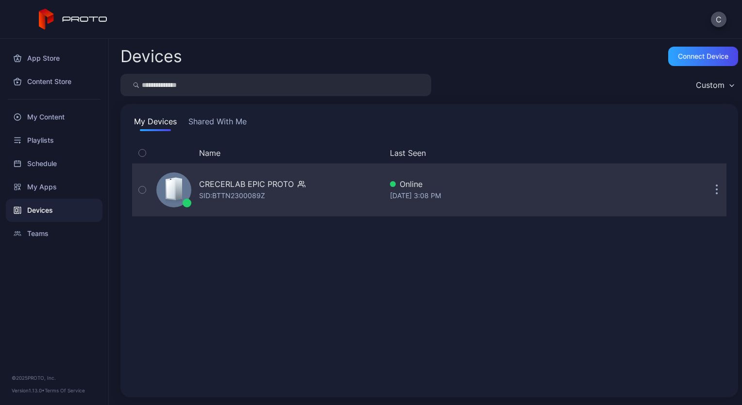
click at [242, 193] on div "SID: BTTN2300089Z" at bounding box center [232, 196] width 66 height 12
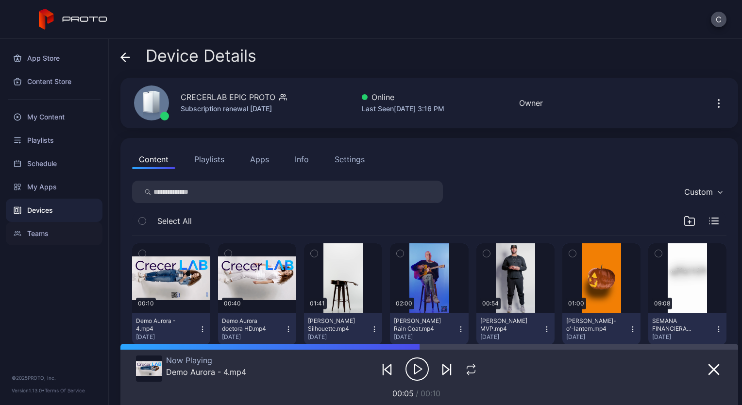
click at [40, 226] on div "Teams" at bounding box center [54, 233] width 97 height 23
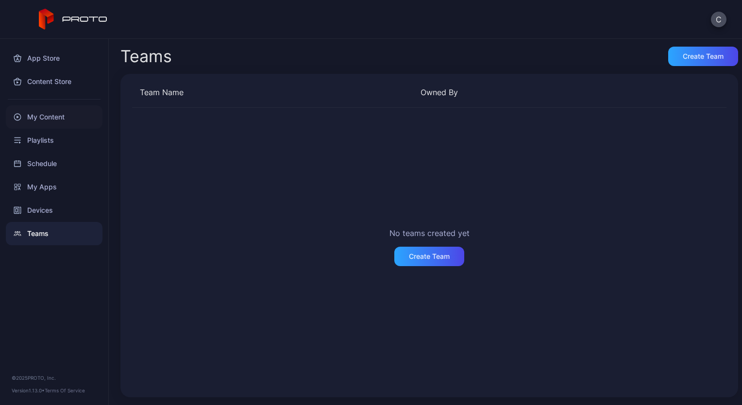
click at [53, 119] on div "My Content" at bounding box center [54, 116] width 97 height 23
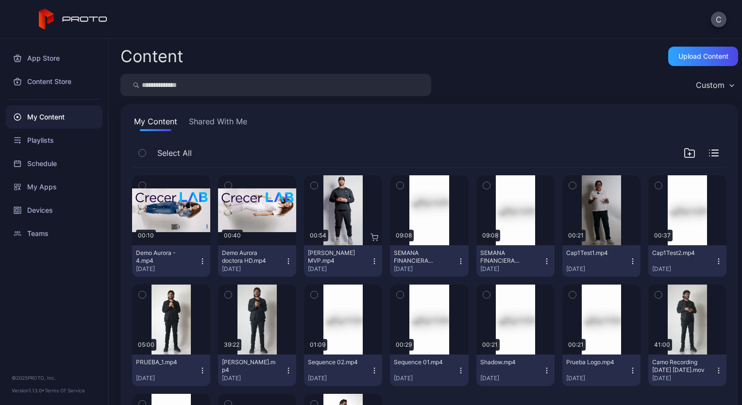
click at [249, 121] on button "Shared With Me" at bounding box center [218, 124] width 62 height 16
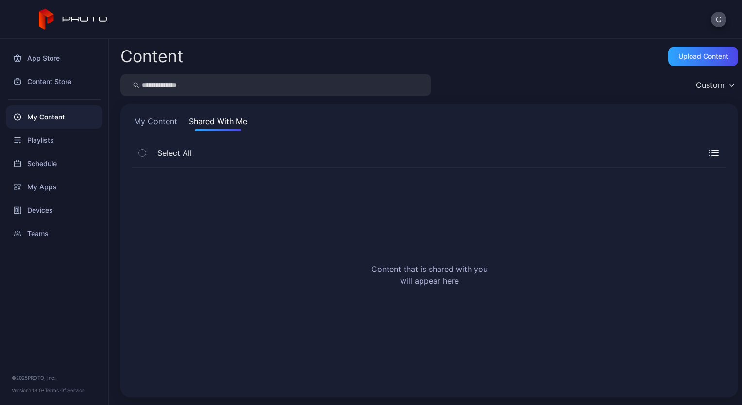
click at [162, 120] on button "My Content" at bounding box center [155, 124] width 47 height 16
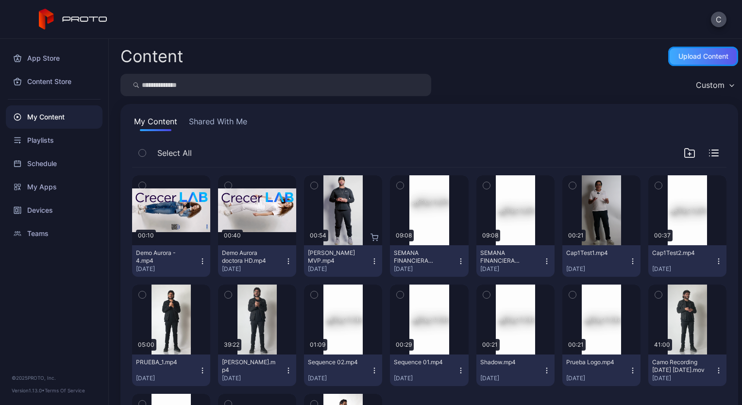
click at [671, 50] on div "Upload Content" at bounding box center [703, 56] width 70 height 19
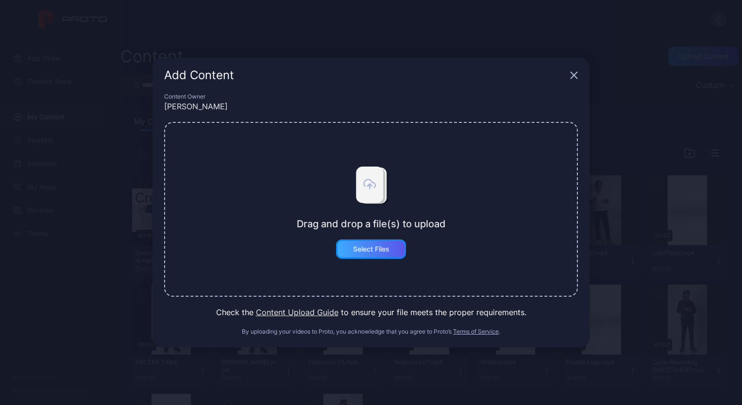
click at [370, 248] on div "Select Files" at bounding box center [371, 249] width 36 height 8
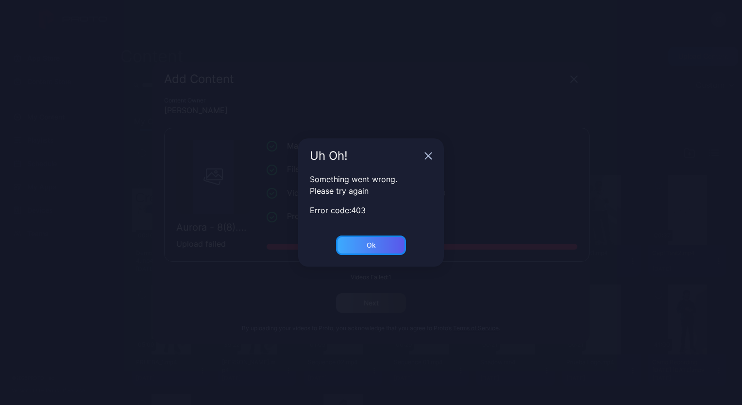
click at [372, 244] on div "Ok" at bounding box center [371, 245] width 9 height 8
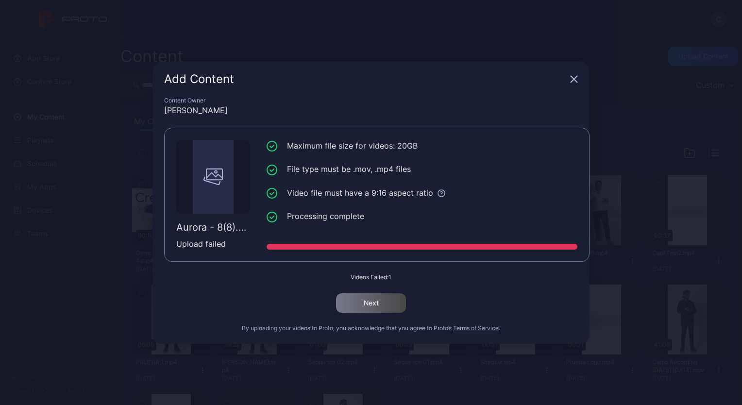
click at [372, 244] on div at bounding box center [422, 247] width 311 height 6
click at [514, 185] on ul "Maximum file size for videos: 20GB File type must be .mov, .mp4 files Video fil…" at bounding box center [422, 181] width 311 height 83
click at [575, 83] on div "Add Content Content Owner [PERSON_NAME] - 8(8).mp4 Upload failed Maximum file s…" at bounding box center [370, 203] width 437 height 282
click at [575, 83] on icon "button" at bounding box center [574, 79] width 8 height 8
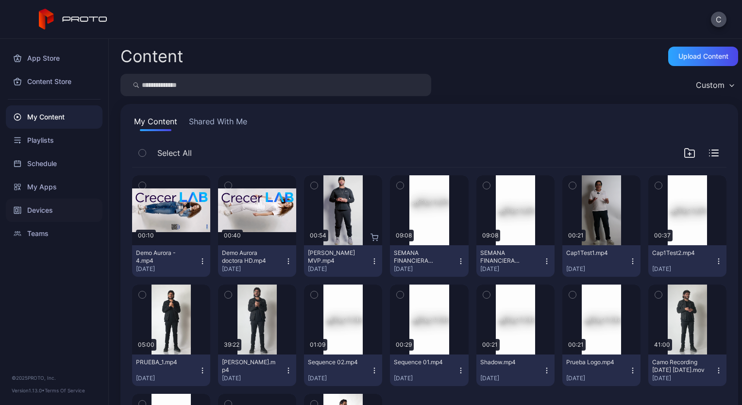
click at [44, 212] on div "Devices" at bounding box center [54, 210] width 97 height 23
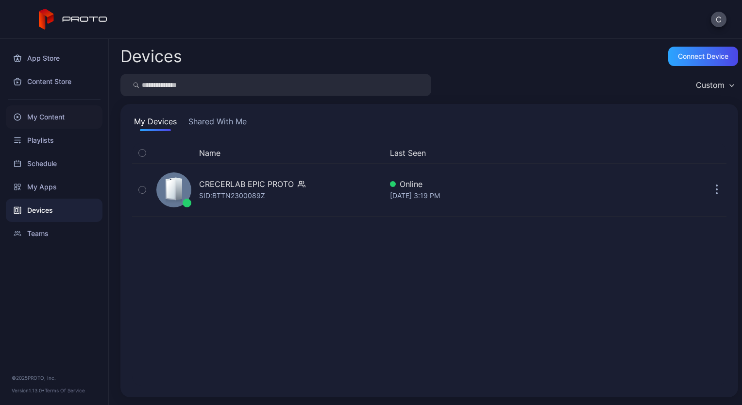
click at [54, 116] on div "My Content" at bounding box center [54, 116] width 97 height 23
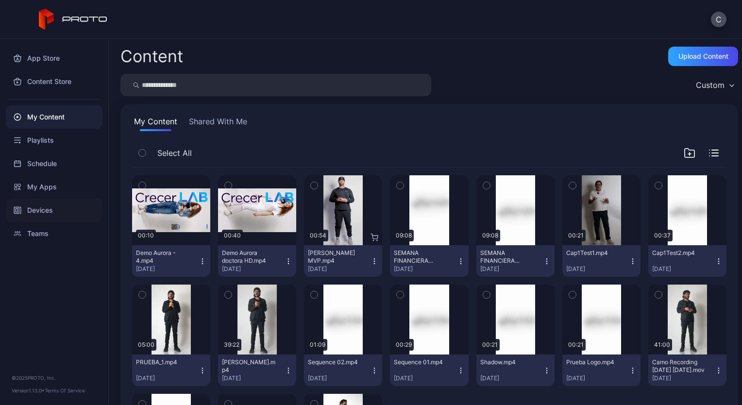
click at [48, 214] on div "Devices" at bounding box center [54, 210] width 97 height 23
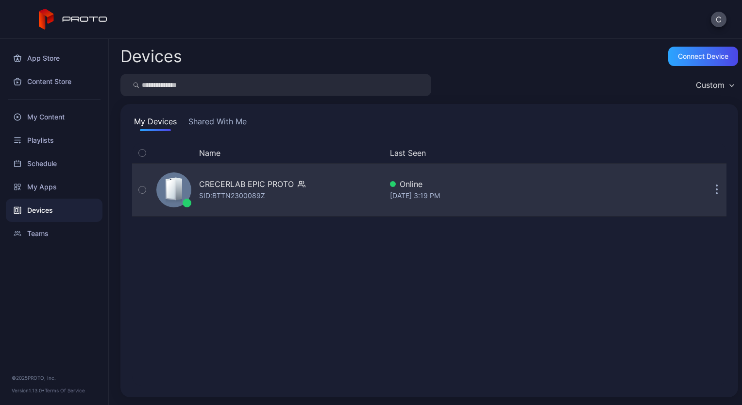
click at [221, 192] on div "SID: BTTN2300089Z" at bounding box center [232, 196] width 66 height 12
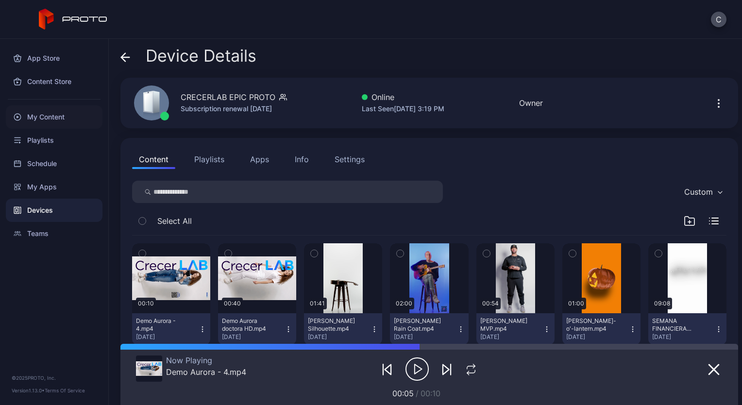
click at [41, 118] on div "My Content" at bounding box center [54, 116] width 97 height 23
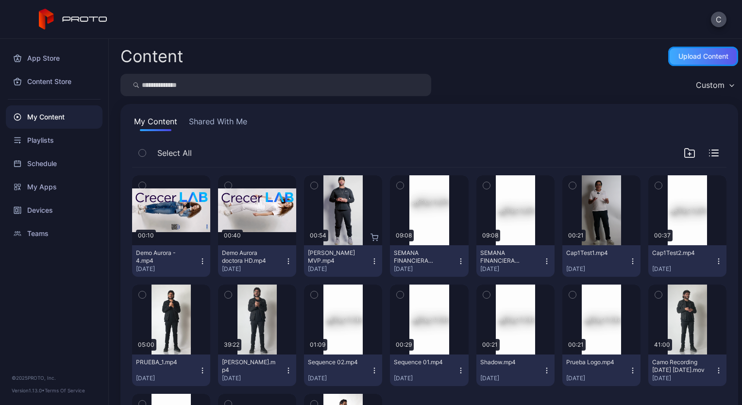
click at [678, 52] on div "Upload Content" at bounding box center [703, 56] width 50 height 8
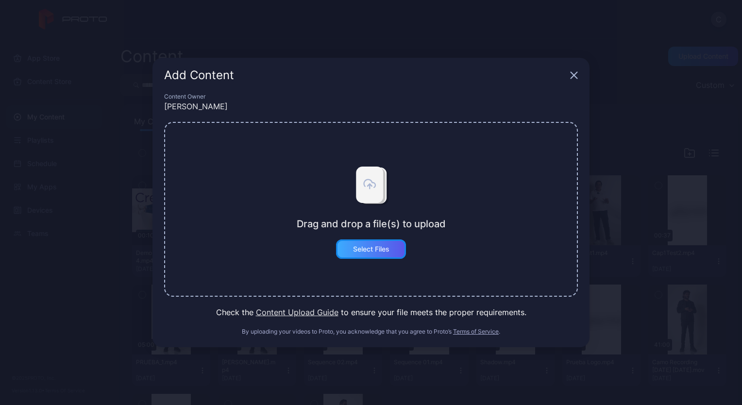
click at [353, 248] on div "Select Files" at bounding box center [371, 249] width 36 height 8
